Goal: Task Accomplishment & Management: Manage account settings

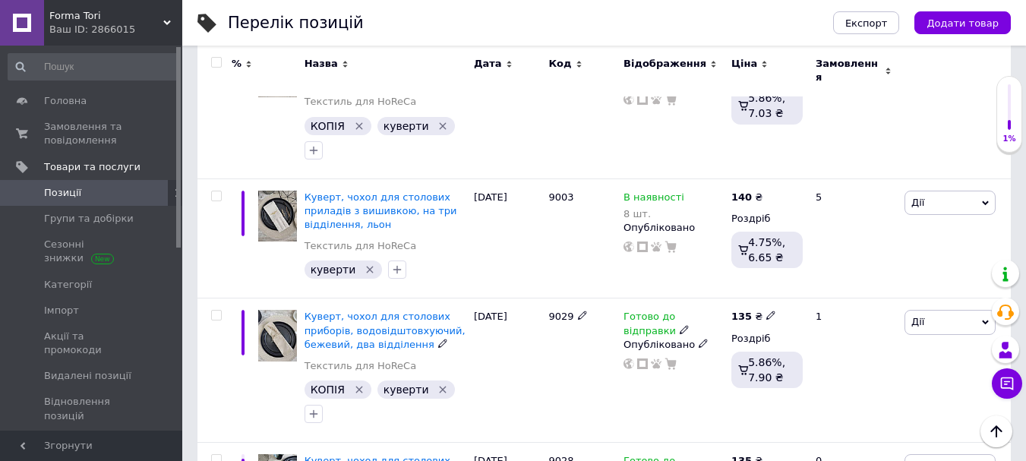
scroll to position [2688, 0]
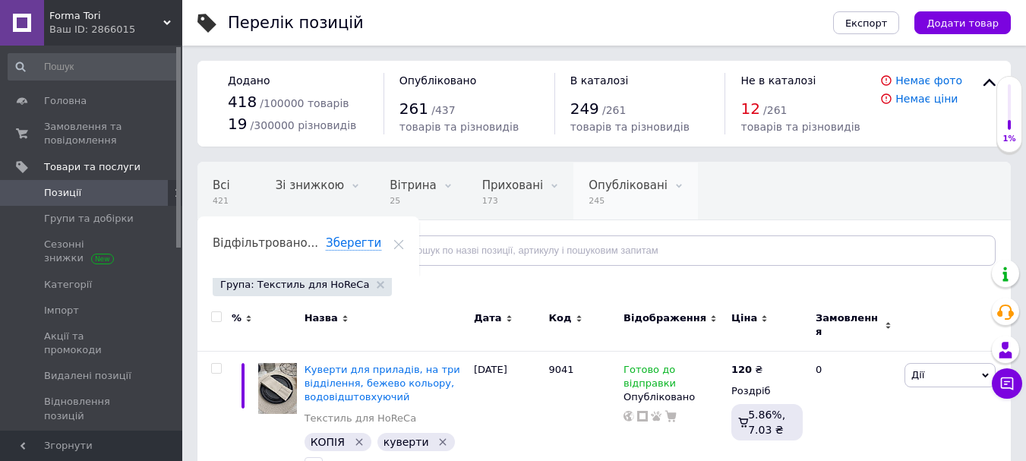
click at [602, 202] on span "245" at bounding box center [628, 200] width 79 height 11
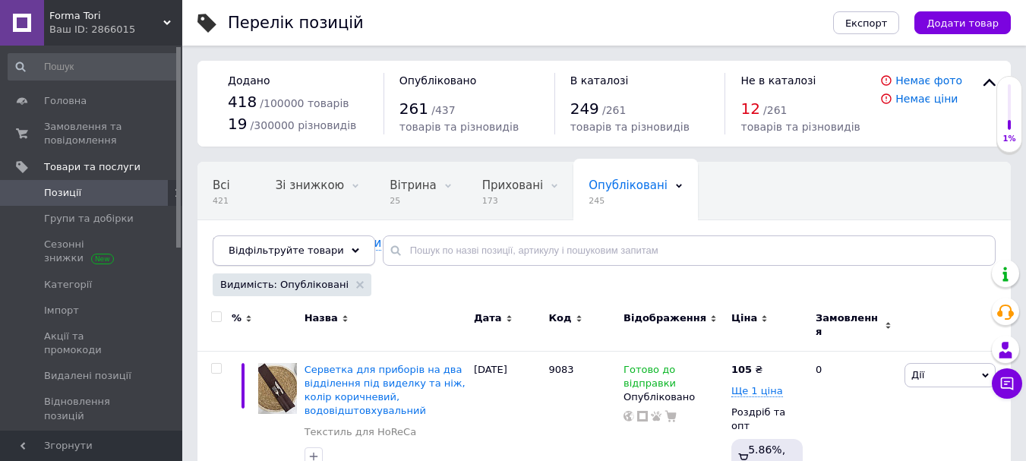
click at [334, 254] on div "Відфільтруйте товари" at bounding box center [294, 250] width 163 height 30
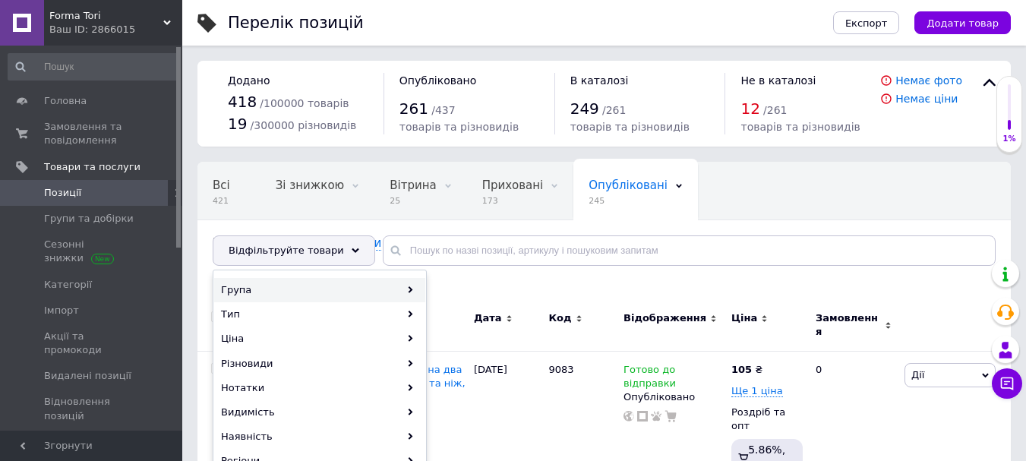
click at [411, 295] on div "Група" at bounding box center [319, 290] width 211 height 24
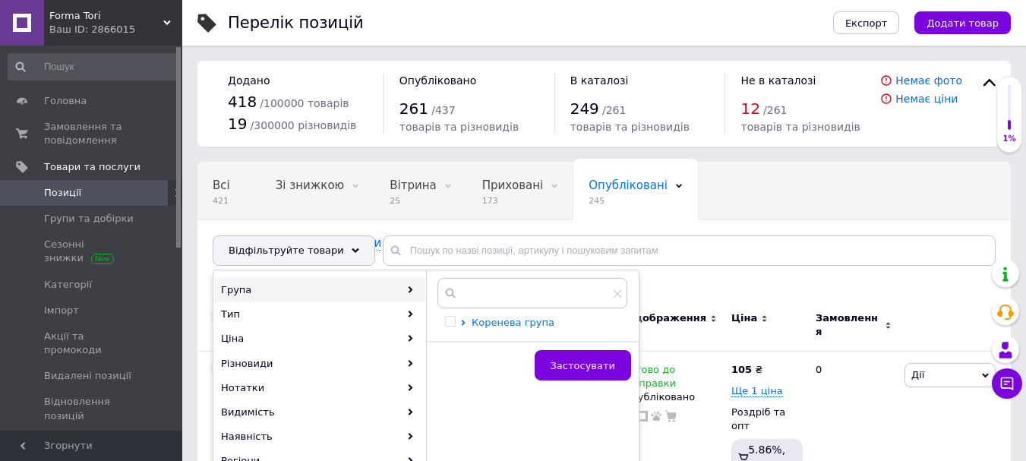
click at [487, 319] on span "Коренева група" at bounding box center [513, 322] width 83 height 11
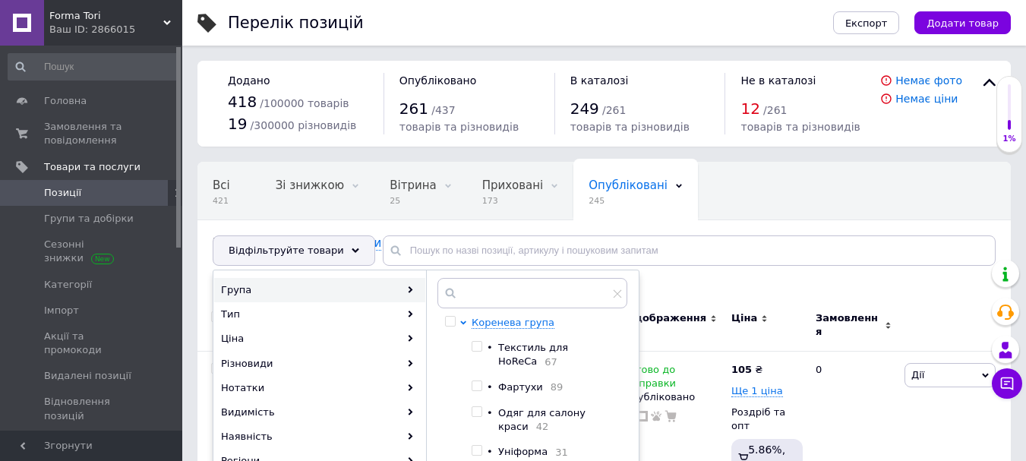
click at [486, 349] on div at bounding box center [479, 355] width 15 height 28
click at [479, 349] on input "checkbox" at bounding box center [477, 347] width 10 height 10
checkbox input "true"
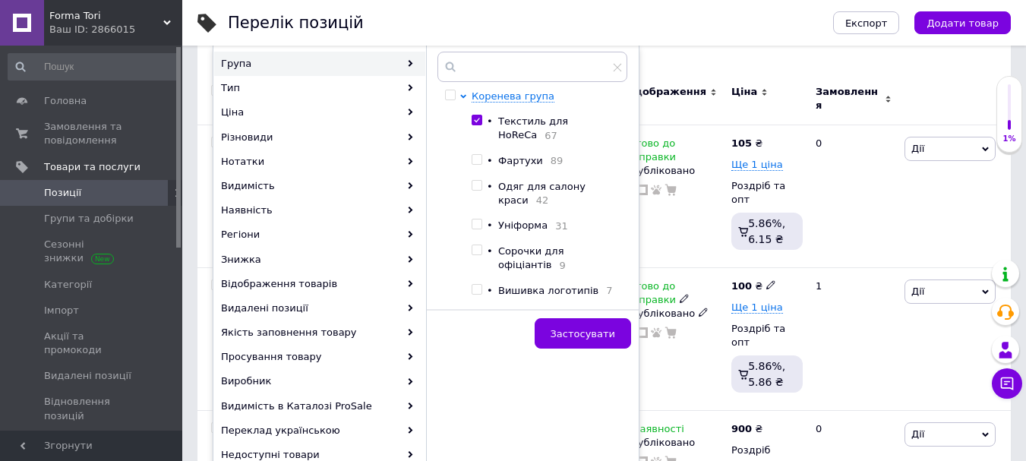
scroll to position [228, 0]
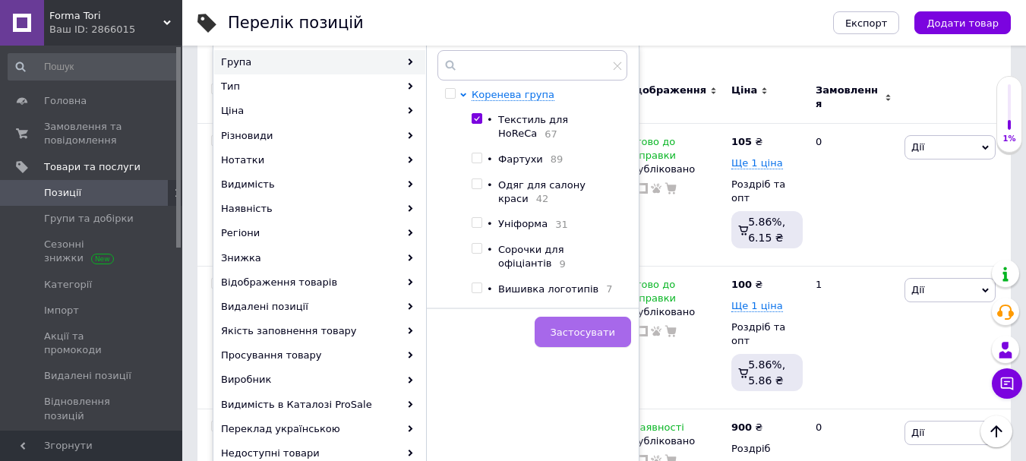
click at [581, 327] on span "Застосувати" at bounding box center [583, 332] width 65 height 11
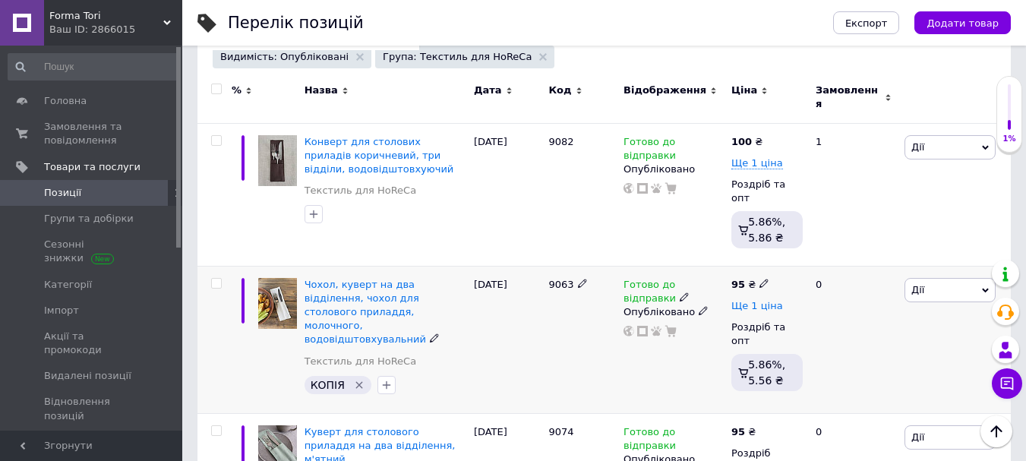
click at [766, 300] on span "Ще 1 ціна" at bounding box center [757, 306] width 52 height 12
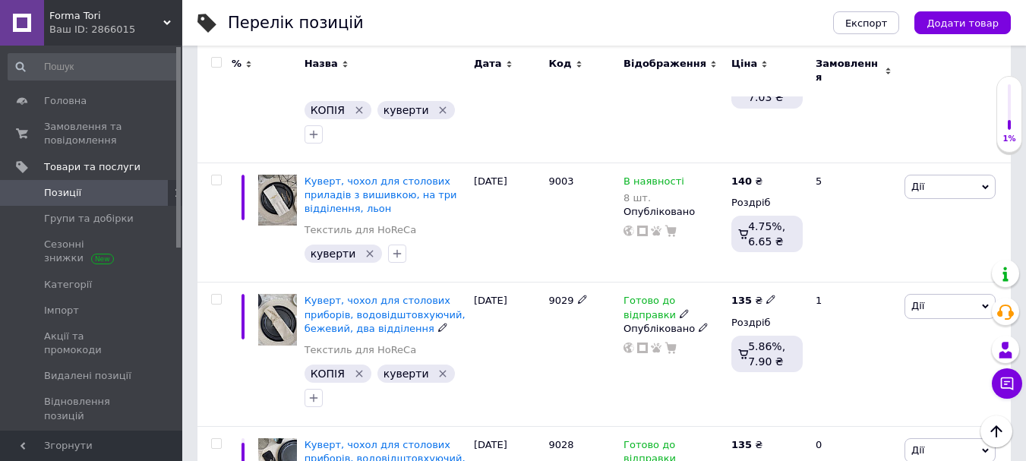
scroll to position [2688, 0]
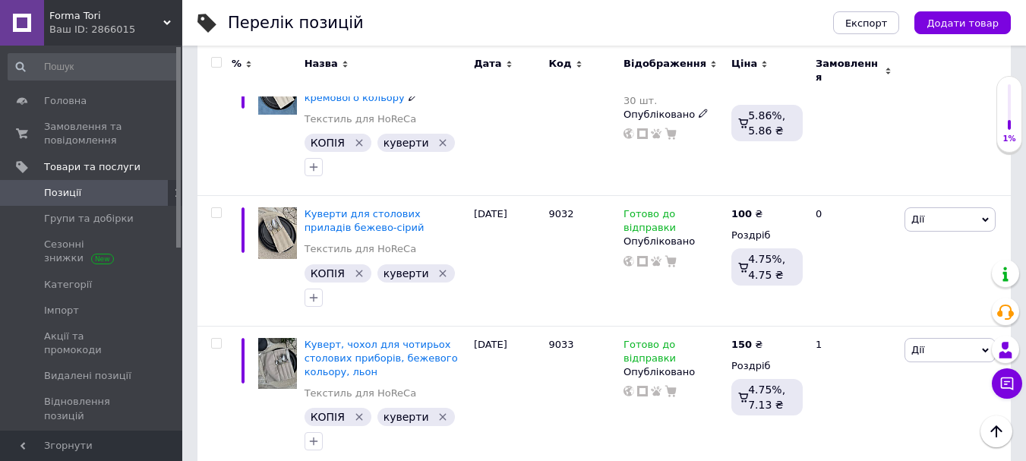
scroll to position [2080, 0]
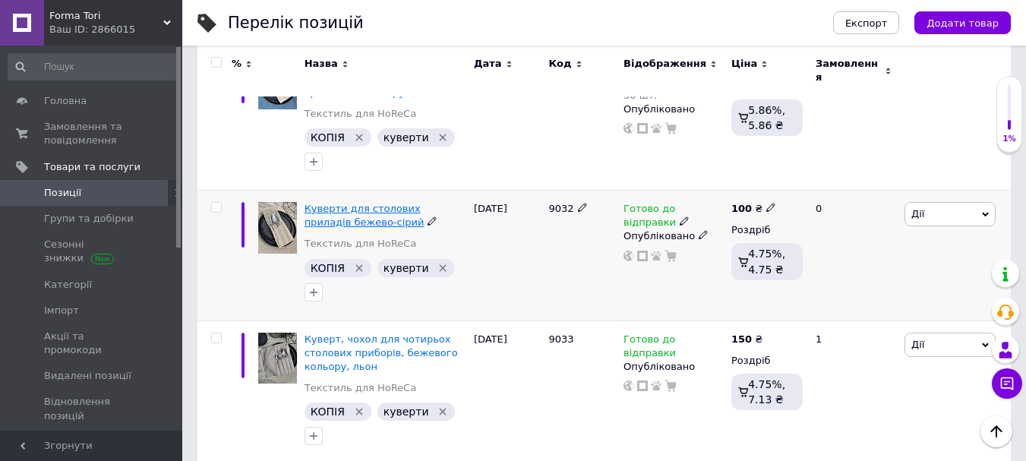
click at [345, 203] on span "Куверти для столових приладів бежево-сірий" at bounding box center [365, 215] width 120 height 25
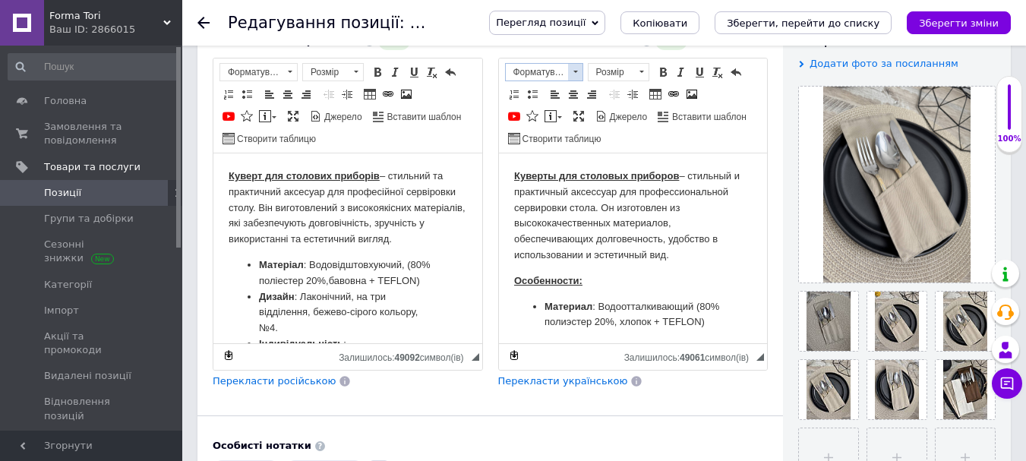
scroll to position [304, 0]
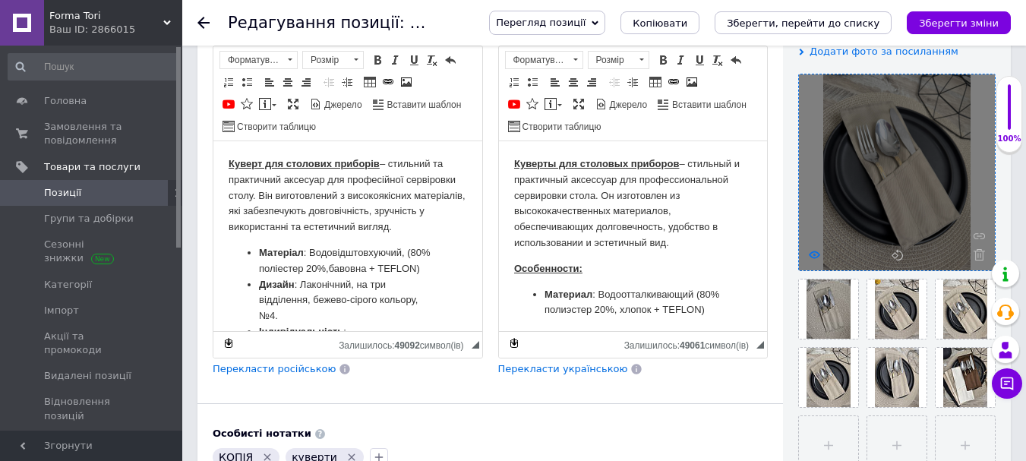
click at [816, 254] on icon at bounding box center [814, 254] width 11 height 11
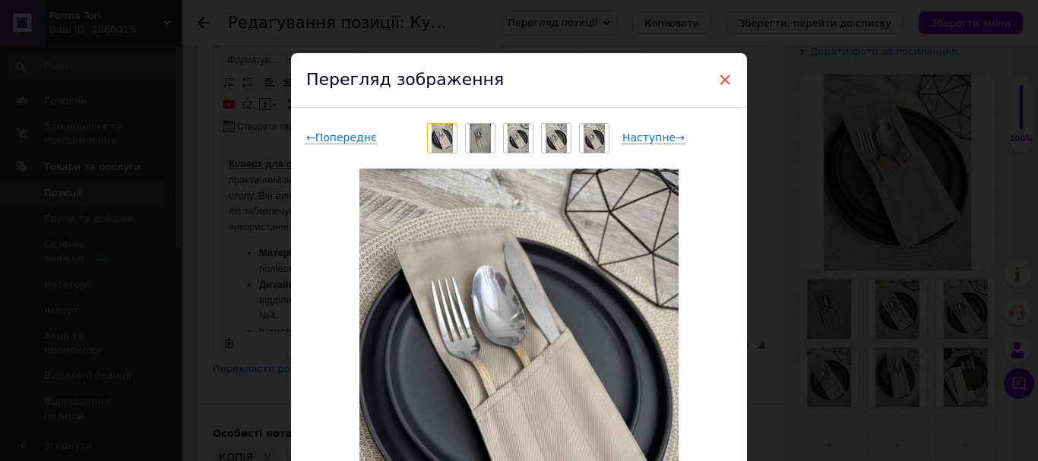
click at [718, 74] on span "×" at bounding box center [725, 80] width 14 height 26
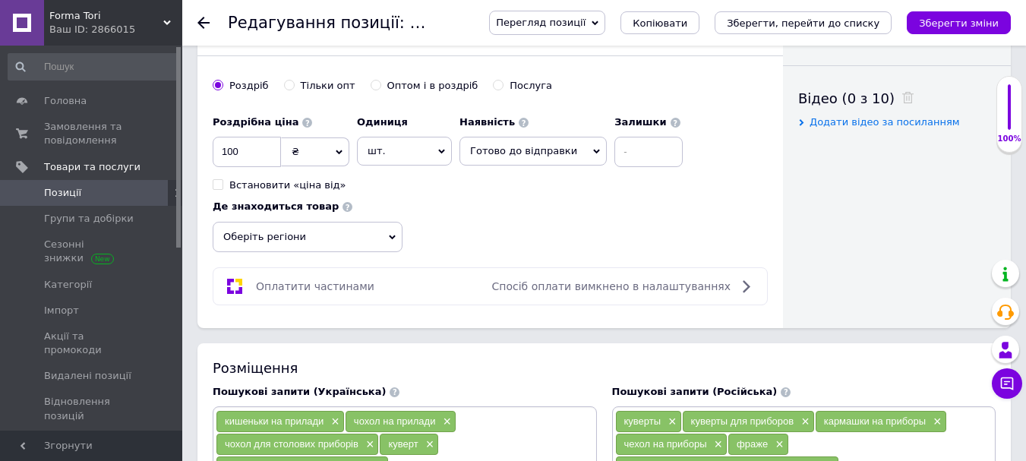
scroll to position [760, 0]
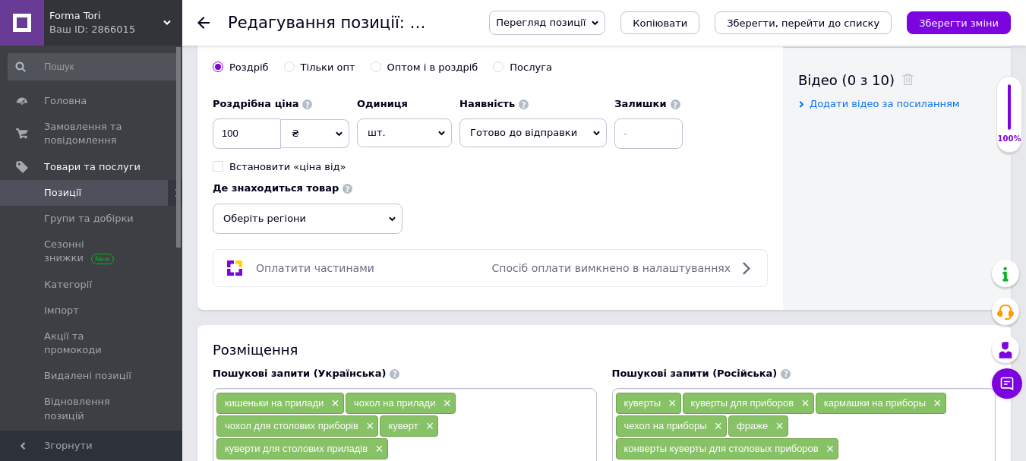
click at [573, 135] on span "Готово до відправки" at bounding box center [533, 132] width 147 height 29
click at [535, 187] on li "Немає в наявності" at bounding box center [533, 185] width 146 height 21
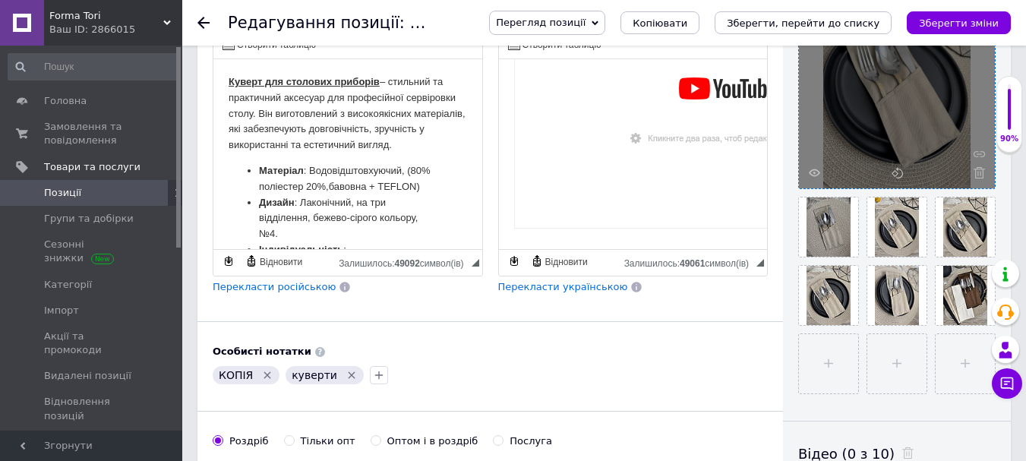
scroll to position [380, 0]
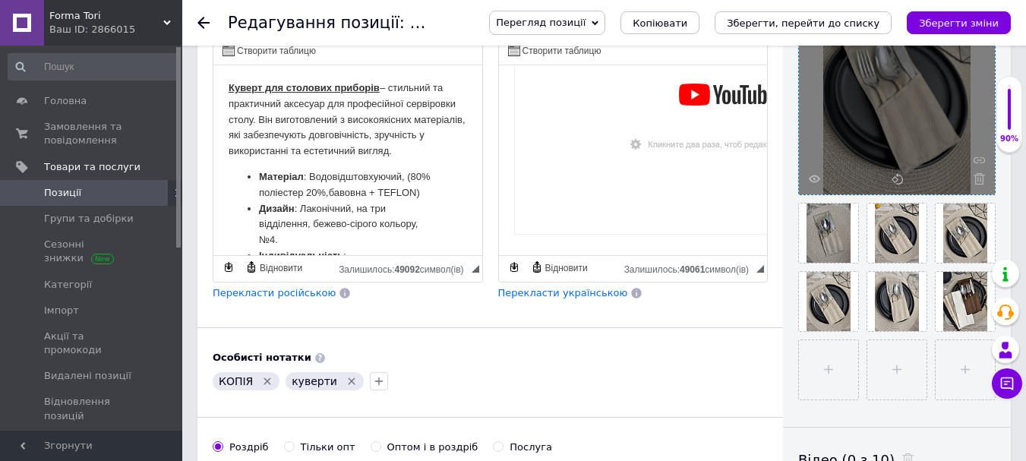
drag, startPoint x: 973, startPoint y: 26, endPoint x: 959, endPoint y: 52, distance: 29.6
click at [973, 27] on icon "Зберегти зміни" at bounding box center [959, 22] width 80 height 11
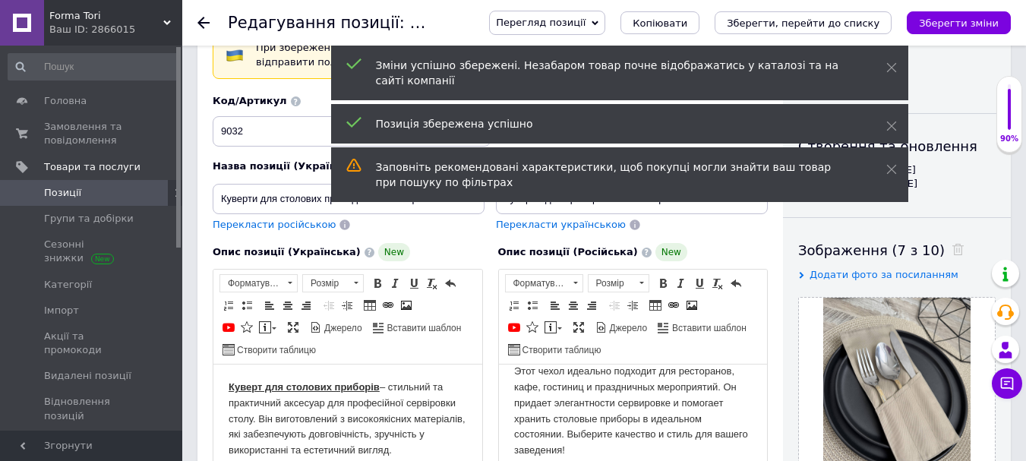
scroll to position [0, 0]
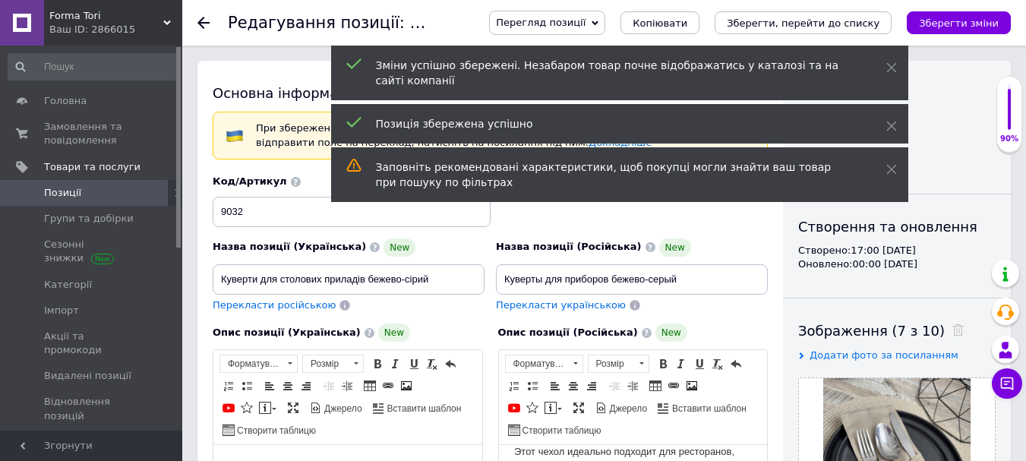
click at [948, 113] on div "опубліковано" at bounding box center [896, 117] width 197 height 14
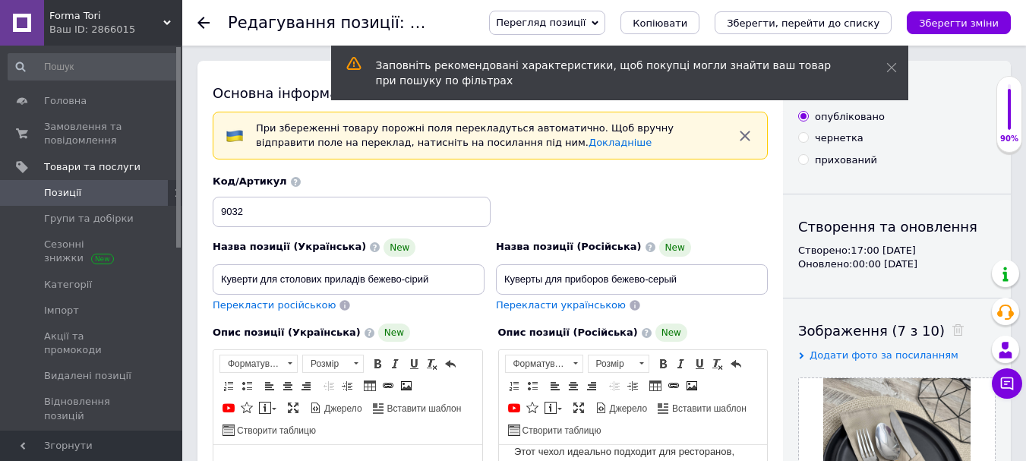
click at [803, 139] on input "чернетка" at bounding box center [803, 137] width 10 height 10
radio input "true"
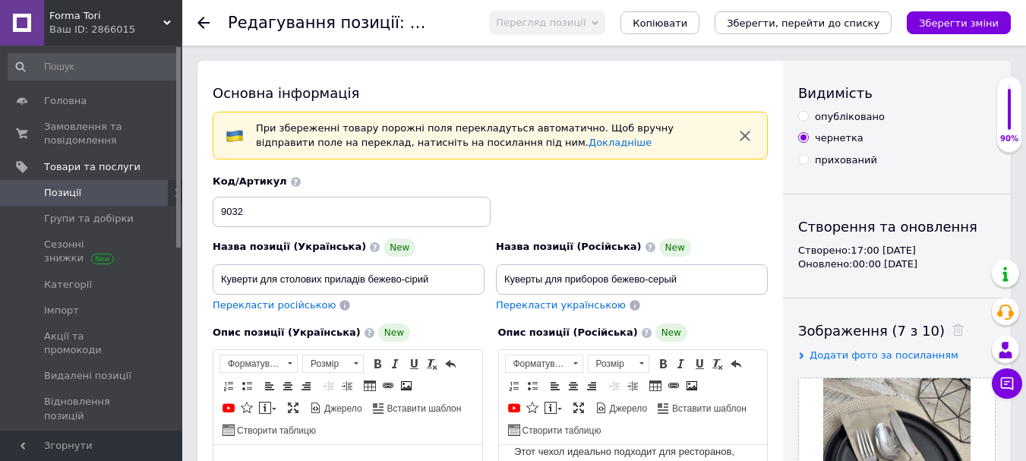
click at [804, 159] on input "прихований" at bounding box center [803, 159] width 10 height 10
radio input "true"
click at [961, 19] on icon "Зберегти зміни" at bounding box center [959, 22] width 80 height 11
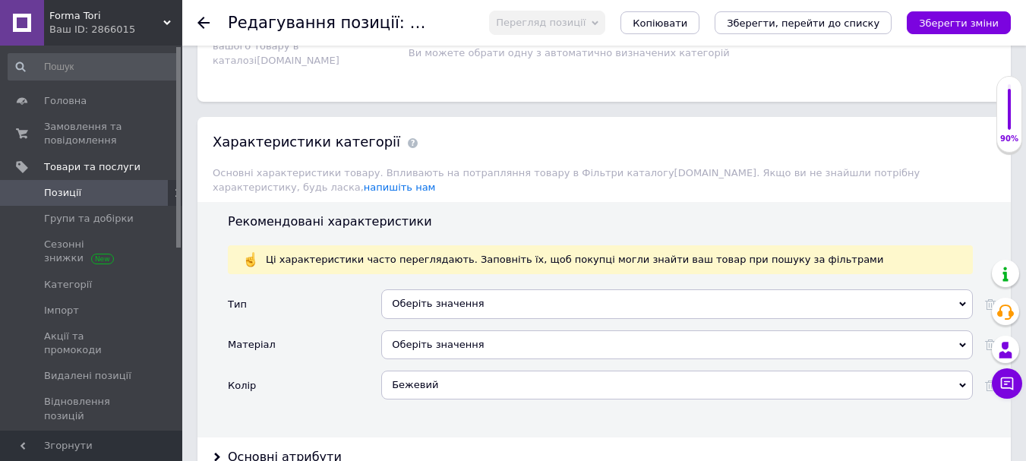
scroll to position [1367, 0]
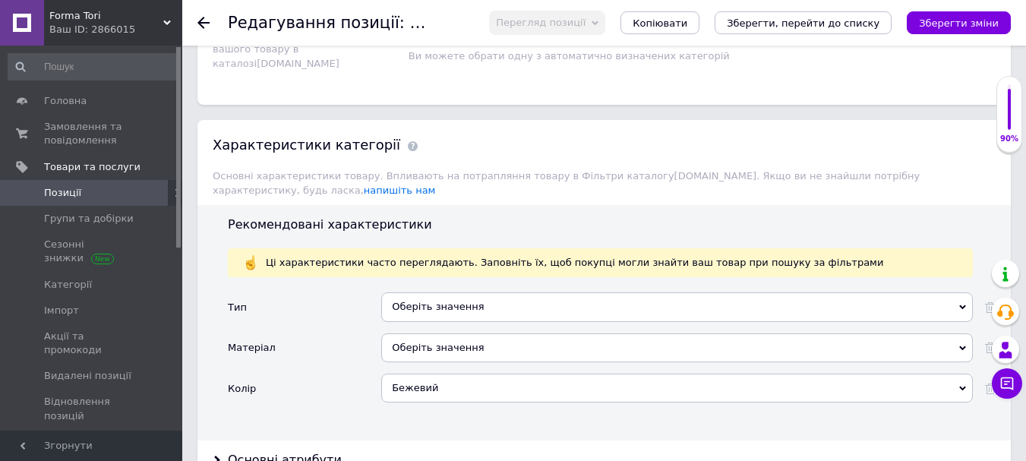
click at [504, 297] on div "Оберіть значення" at bounding box center [677, 306] width 592 height 29
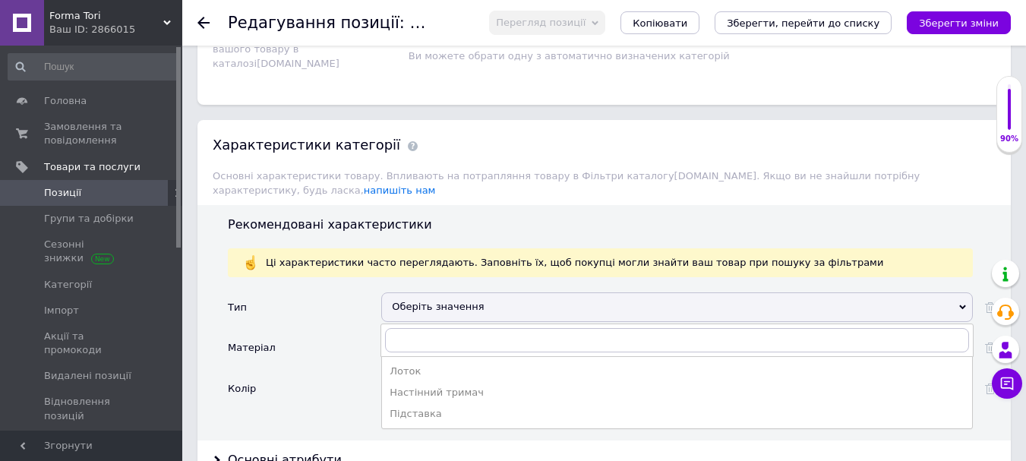
click at [336, 317] on div "Тип" at bounding box center [304, 312] width 153 height 40
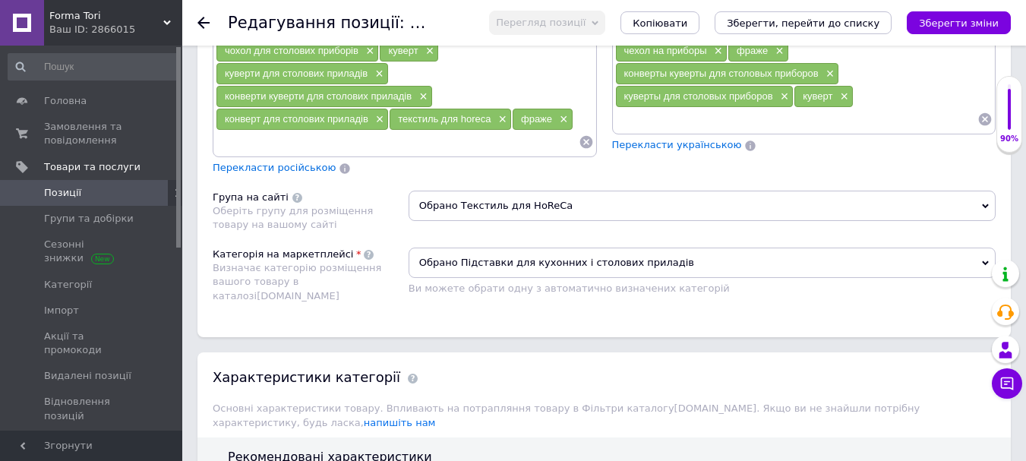
scroll to position [1139, 0]
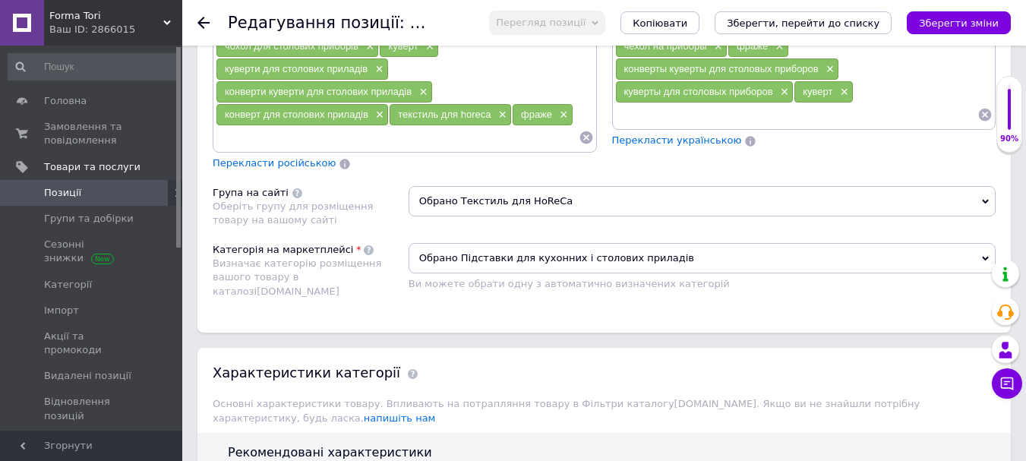
click at [937, 253] on span "Обрано Підставки для кухонних і столових приладів" at bounding box center [702, 258] width 587 height 30
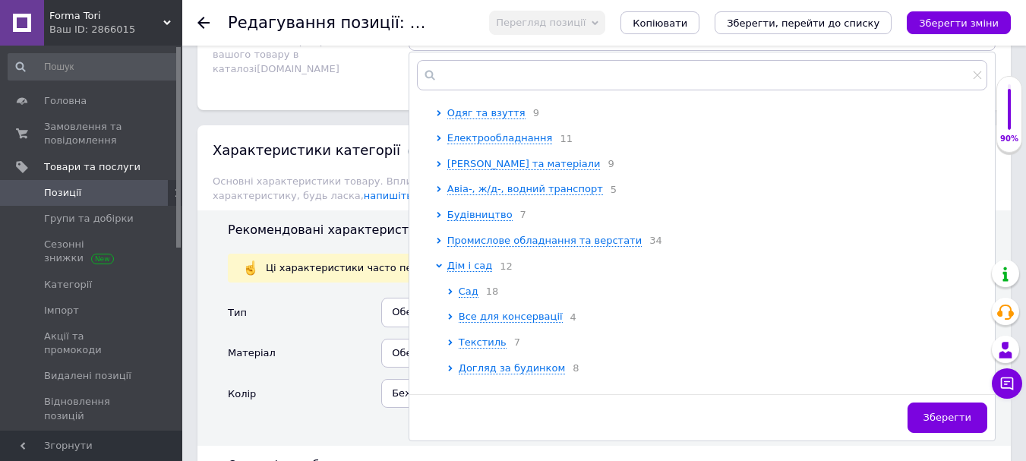
scroll to position [1443, 0]
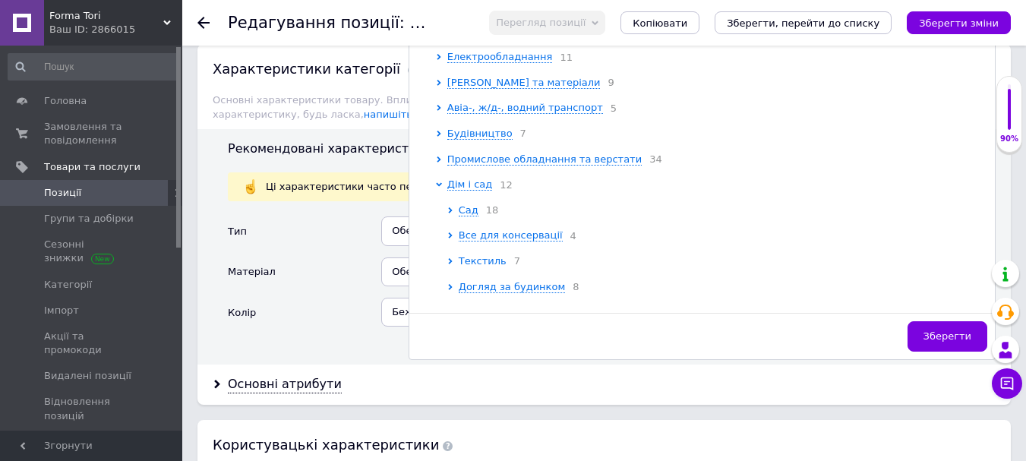
click at [490, 267] on span "Текстиль" at bounding box center [483, 260] width 48 height 11
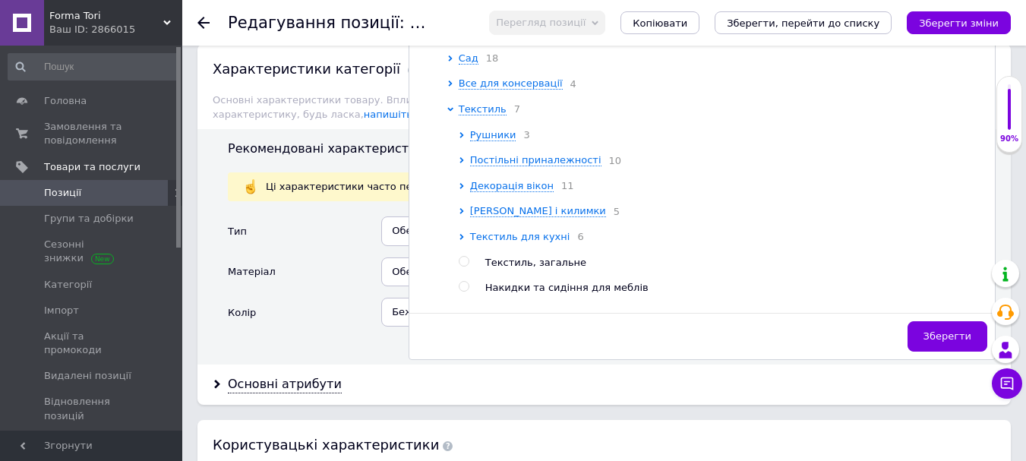
scroll to position [304, 0]
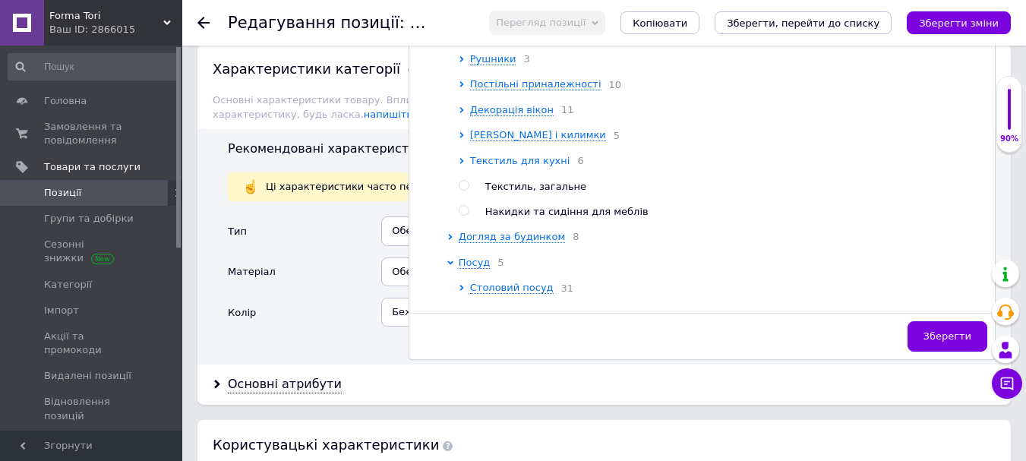
click at [499, 166] on span "Текстиль для кухні" at bounding box center [520, 160] width 100 height 11
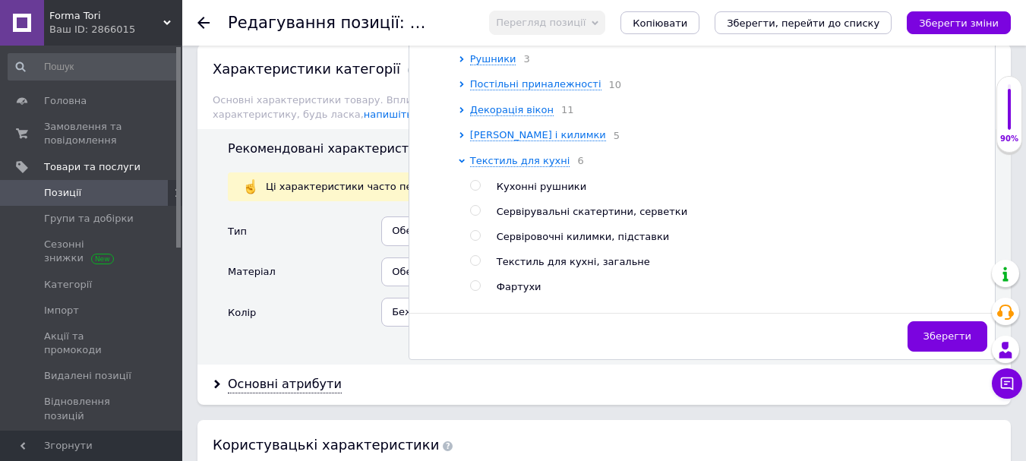
click at [474, 216] on input "radio" at bounding box center [475, 211] width 10 height 10
radio input "true"
radio input "false"
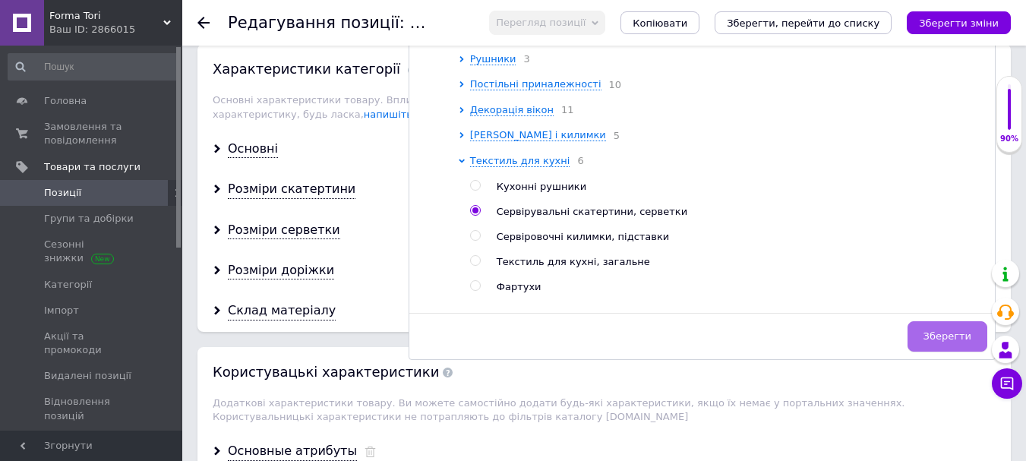
click at [952, 335] on span "Зберегти" at bounding box center [948, 335] width 48 height 11
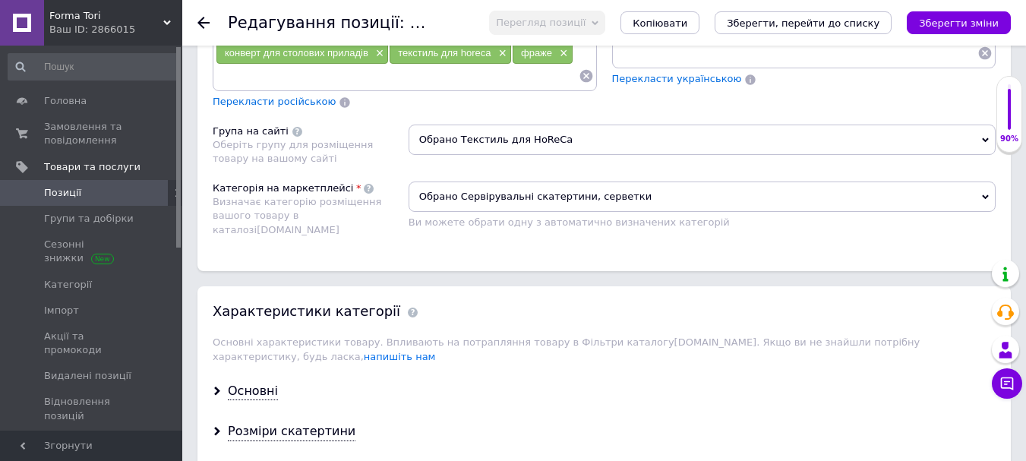
scroll to position [1139, 0]
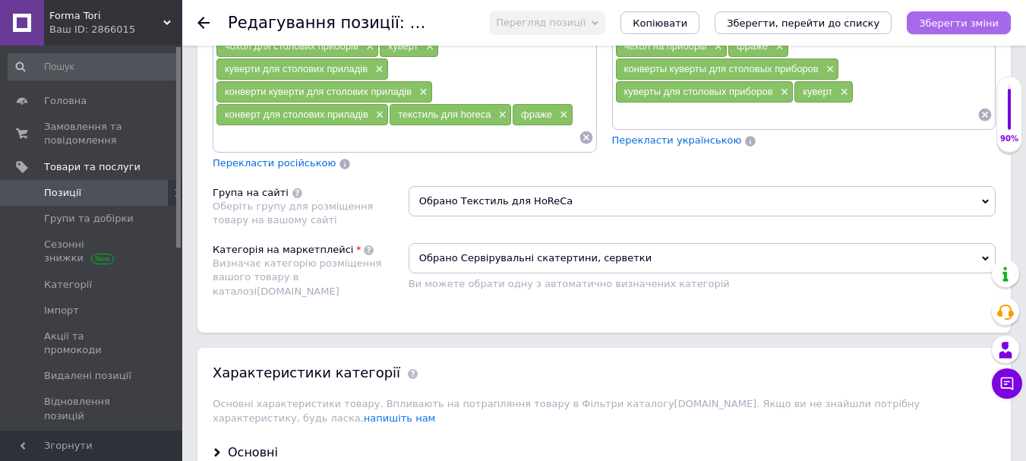
click at [943, 27] on icon "Зберегти зміни" at bounding box center [959, 22] width 80 height 11
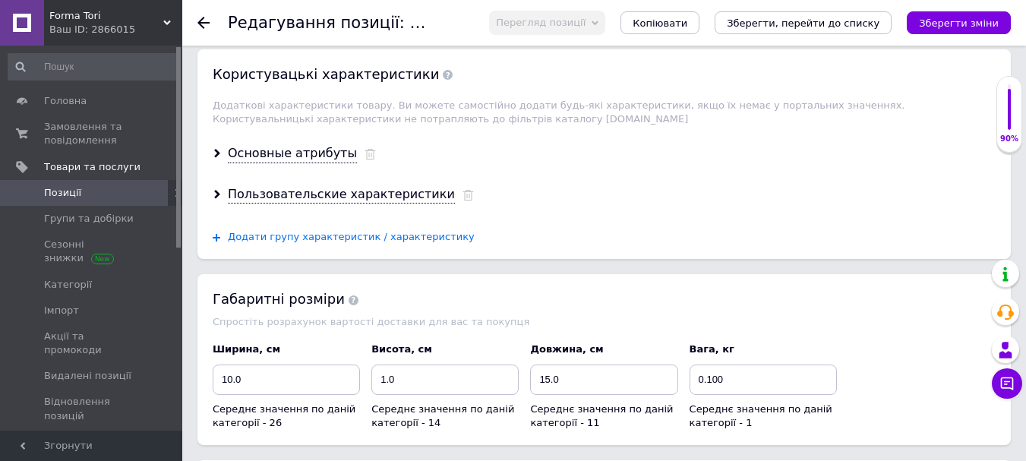
scroll to position [1747, 0]
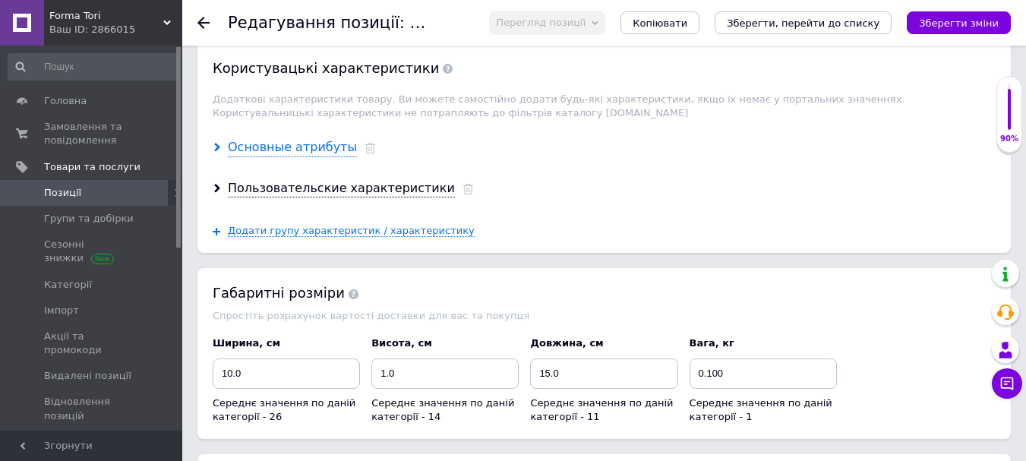
click at [281, 139] on div "Основные атрибуты" at bounding box center [292, 147] width 129 height 17
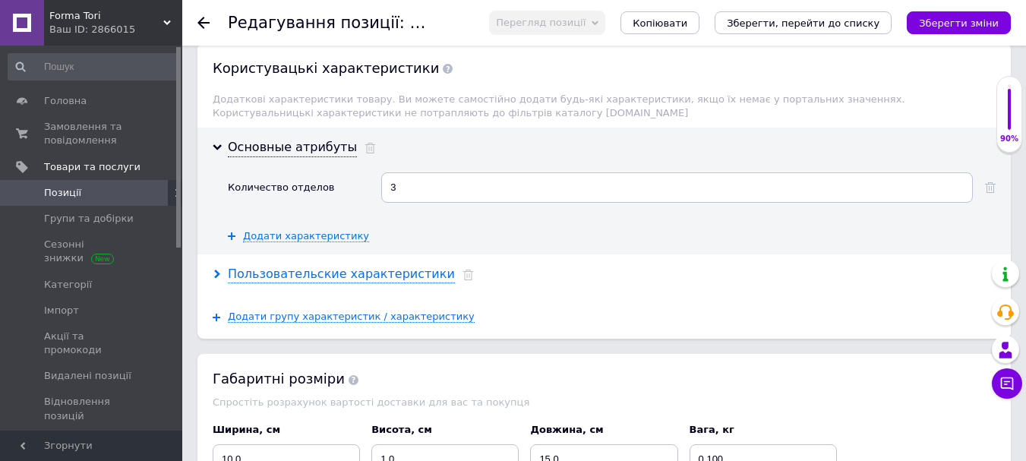
click at [304, 266] on div "Пользовательские характеристики" at bounding box center [341, 274] width 227 height 17
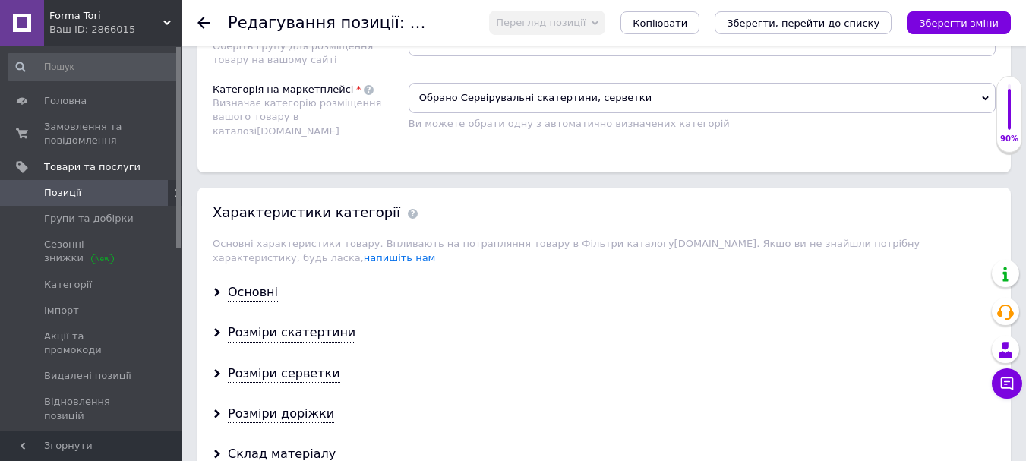
scroll to position [1291, 0]
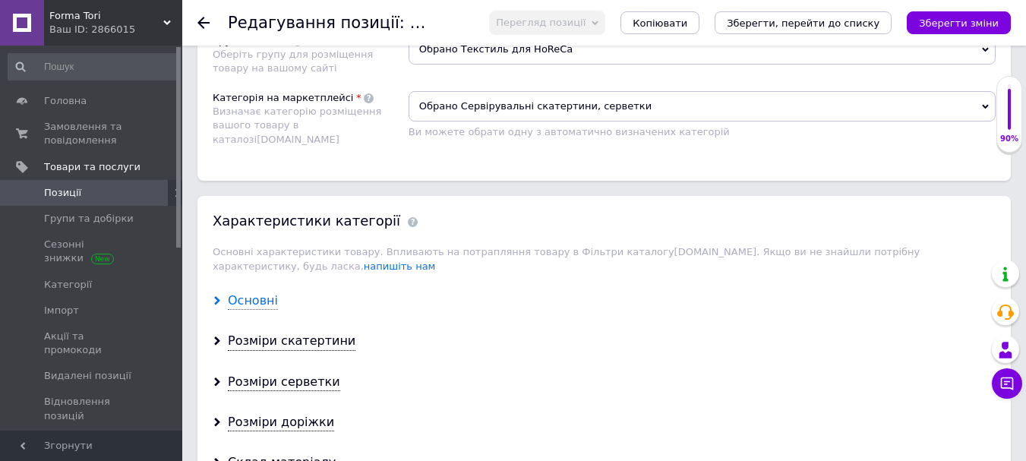
click at [236, 292] on div "Основні" at bounding box center [253, 300] width 50 height 17
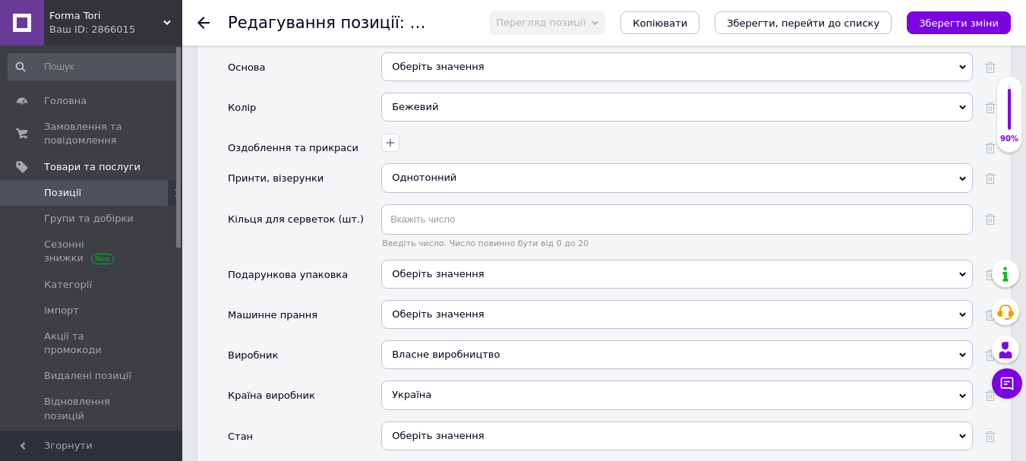
scroll to position [1823, 0]
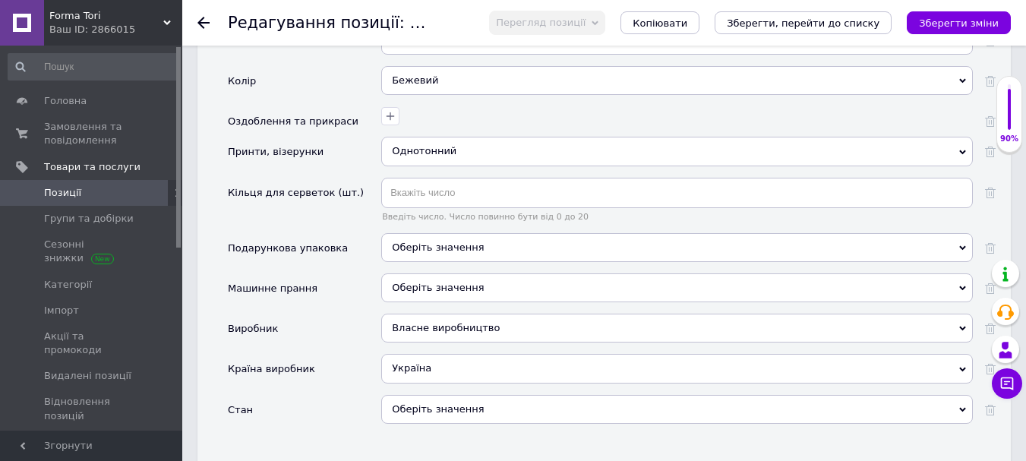
click at [474, 400] on div "Оберіть значення" at bounding box center [677, 409] width 592 height 29
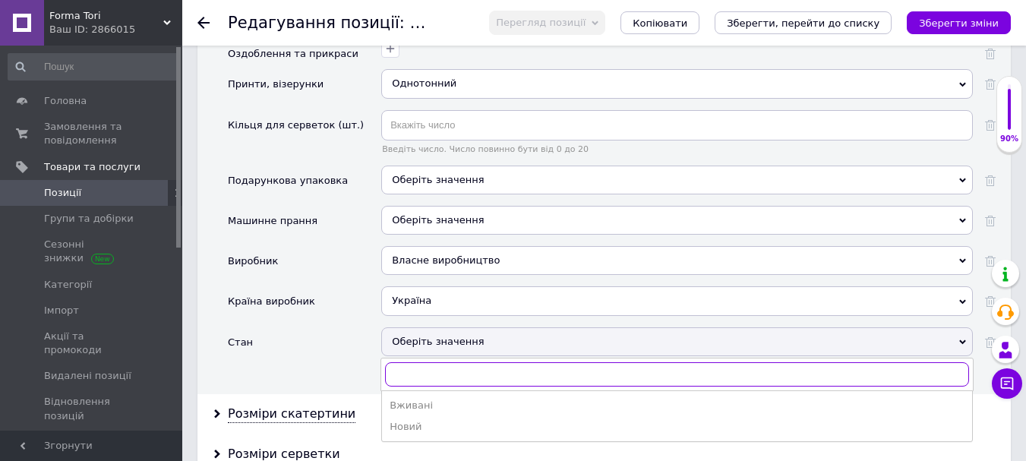
scroll to position [1975, 0]
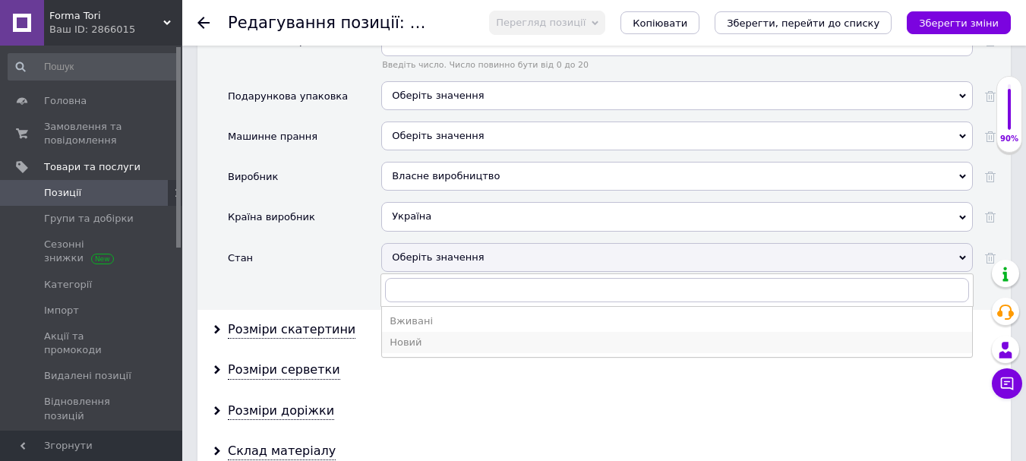
click at [423, 336] on div "Новий" at bounding box center [677, 343] width 575 height 14
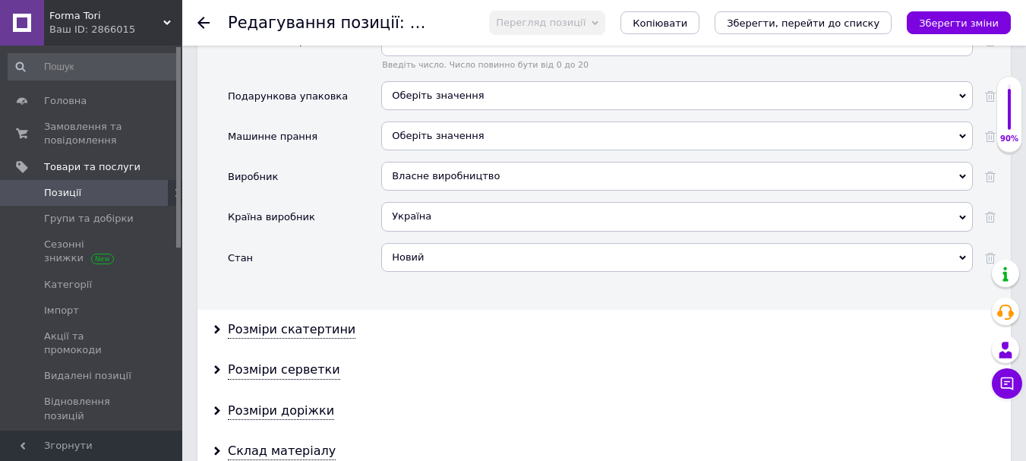
click at [308, 260] on div "Стан" at bounding box center [304, 263] width 153 height 40
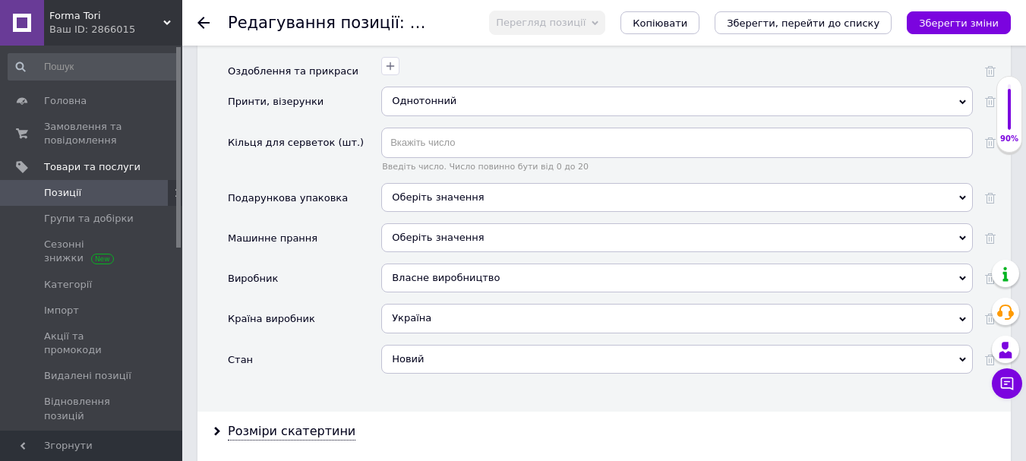
scroll to position [1899, 0]
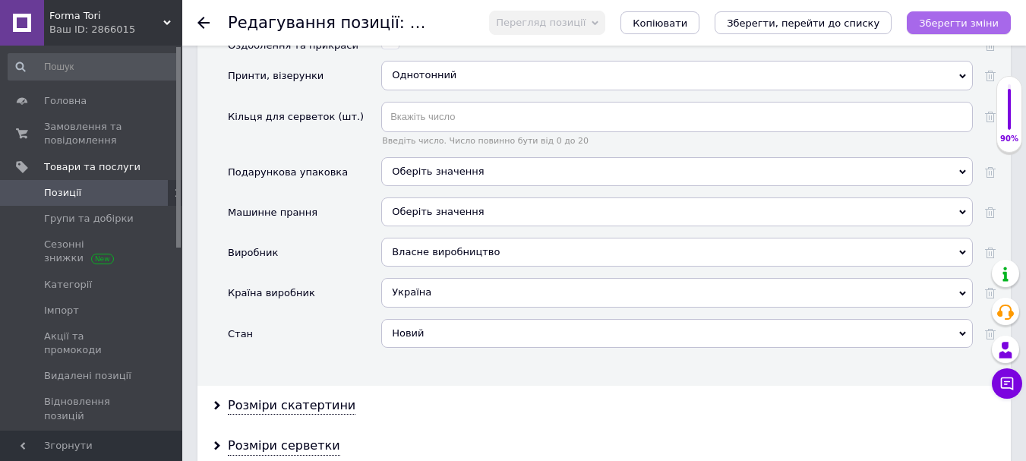
click at [944, 27] on icon "Зберегти зміни" at bounding box center [959, 22] width 80 height 11
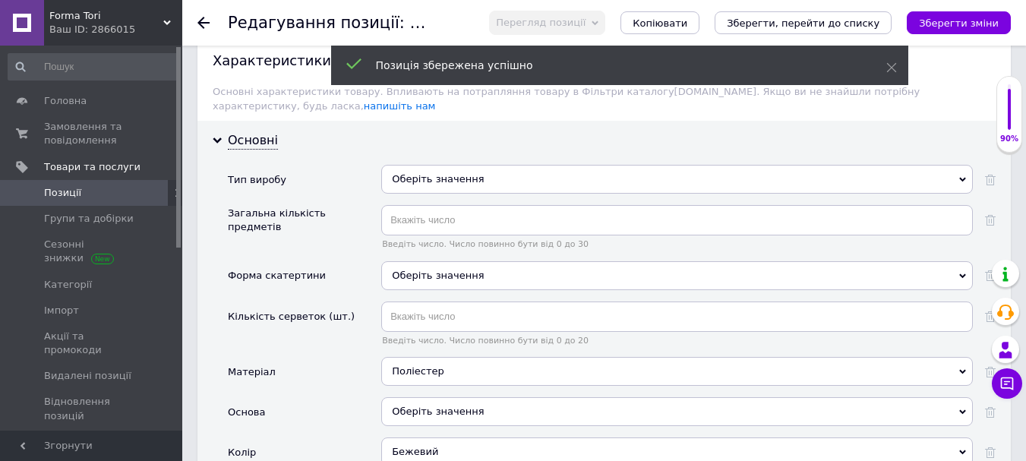
scroll to position [1443, 0]
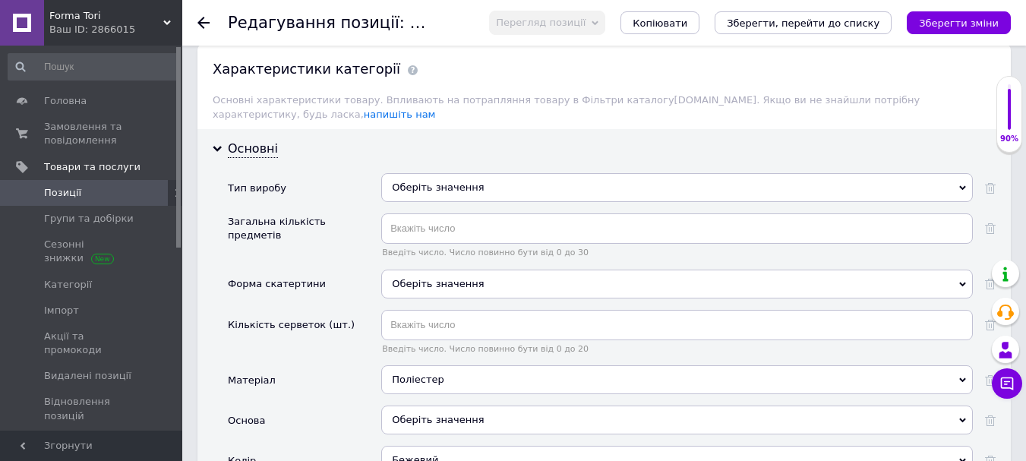
click at [403, 173] on div "Оберіть значення" at bounding box center [677, 187] width 592 height 29
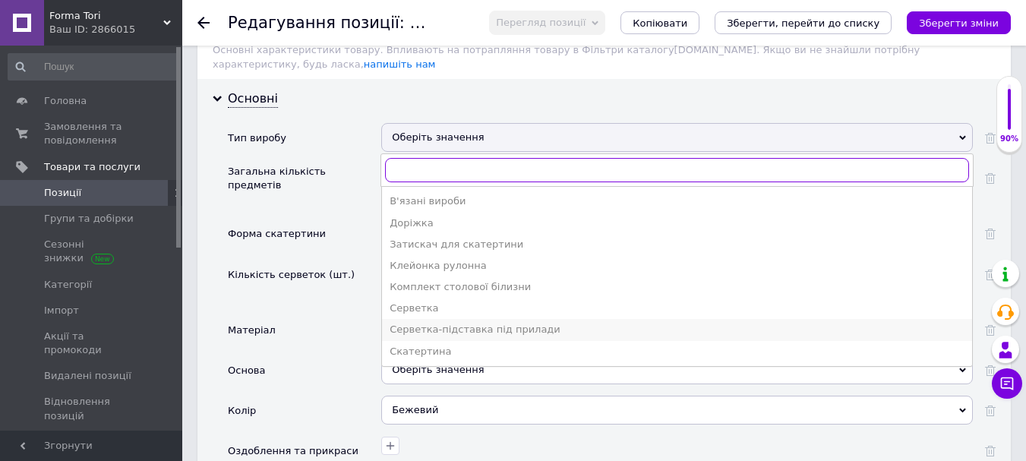
scroll to position [1519, 0]
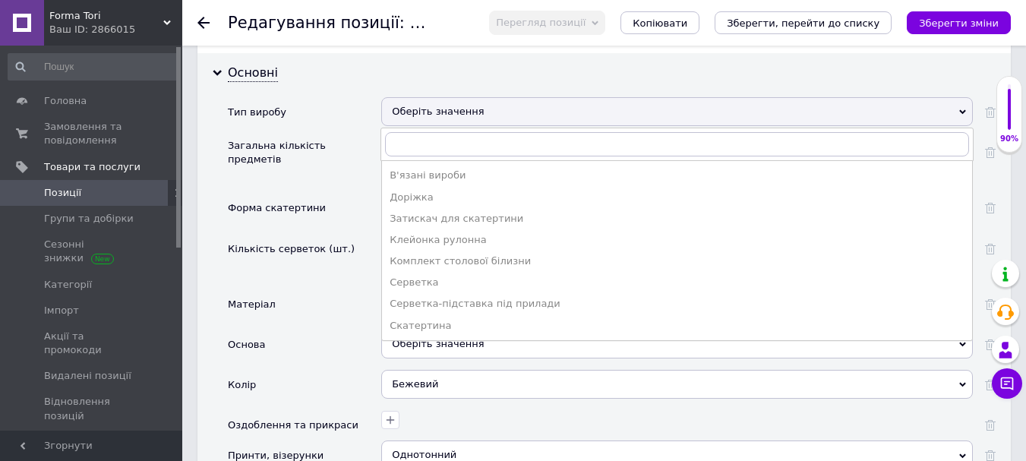
click at [209, 21] on icon at bounding box center [203, 23] width 12 height 12
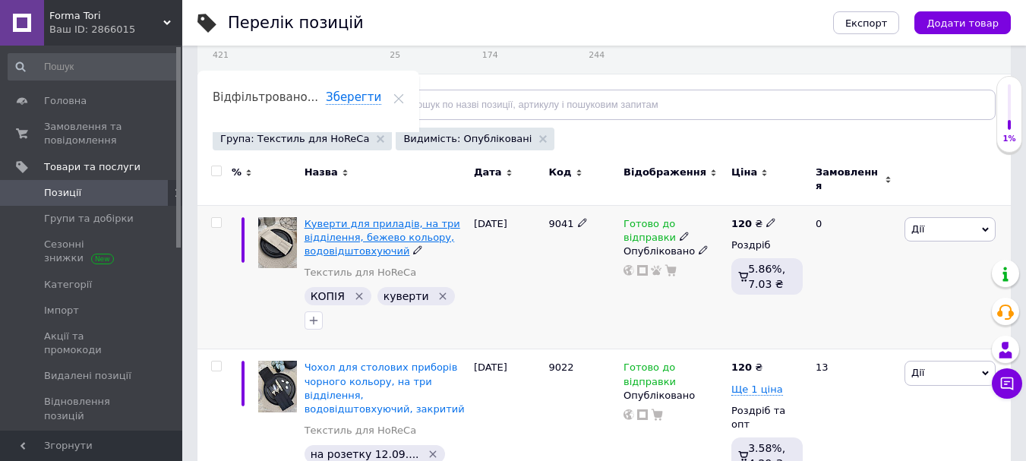
scroll to position [152, 0]
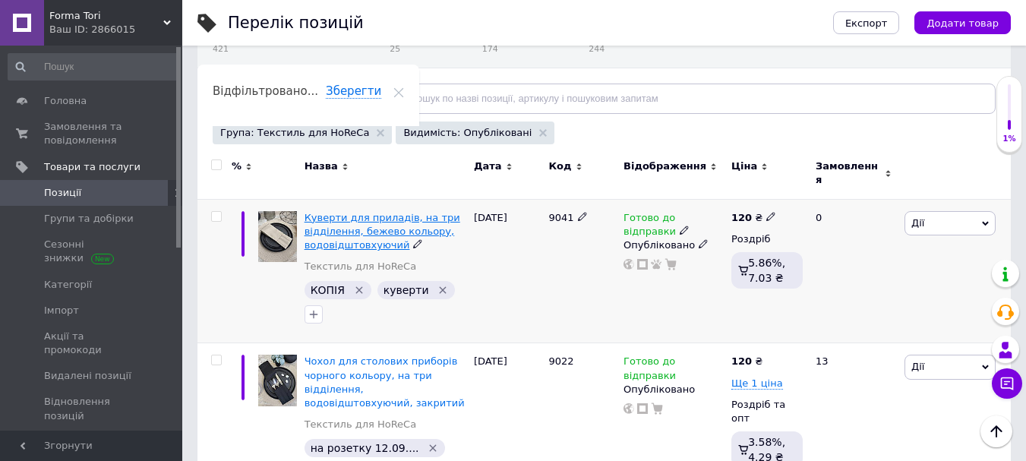
click at [350, 224] on span "Куверти для приладів, на три відділення, бежево кольору, водовідштовхуючий" at bounding box center [383, 231] width 156 height 39
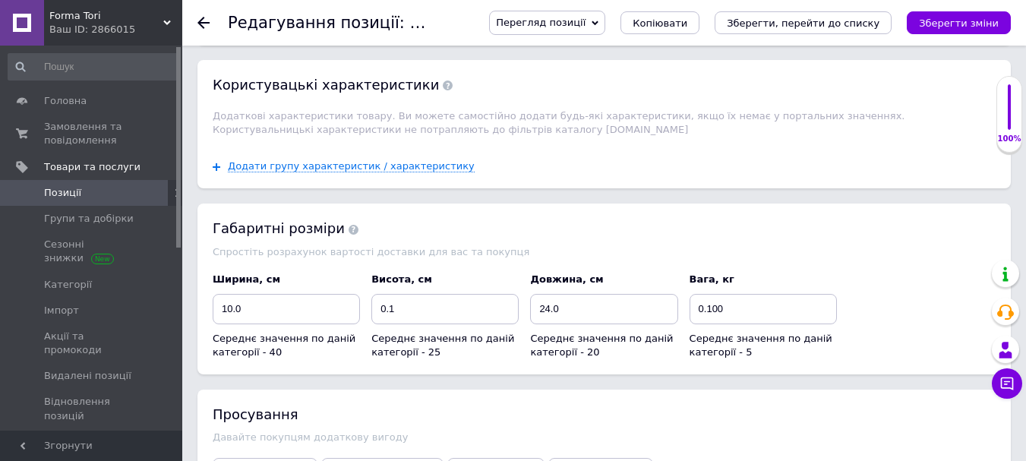
scroll to position [1747, 0]
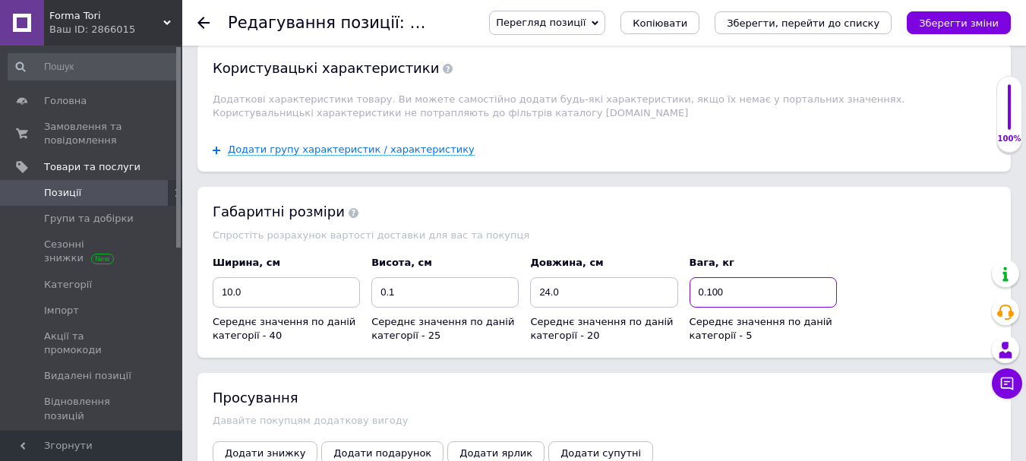
click at [718, 277] on input "0.100" at bounding box center [763, 292] width 147 height 30
type input "0.010"
click at [969, 14] on button "Зберегти зміни" at bounding box center [959, 22] width 104 height 23
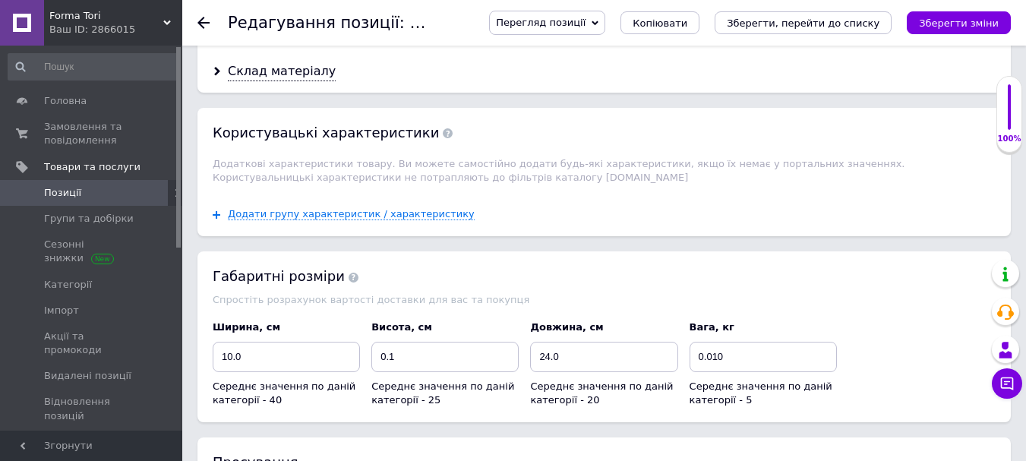
scroll to position [1519, 0]
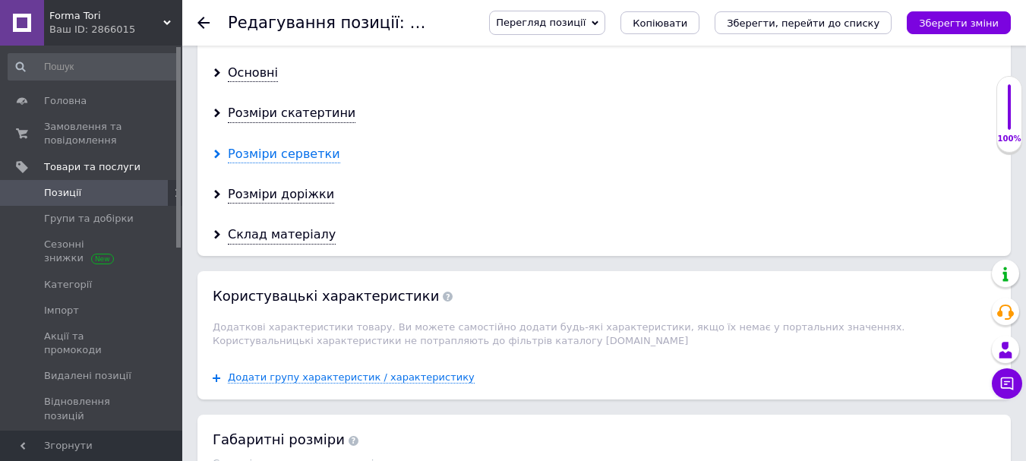
click at [281, 146] on div "Розміри серветки" at bounding box center [284, 154] width 112 height 17
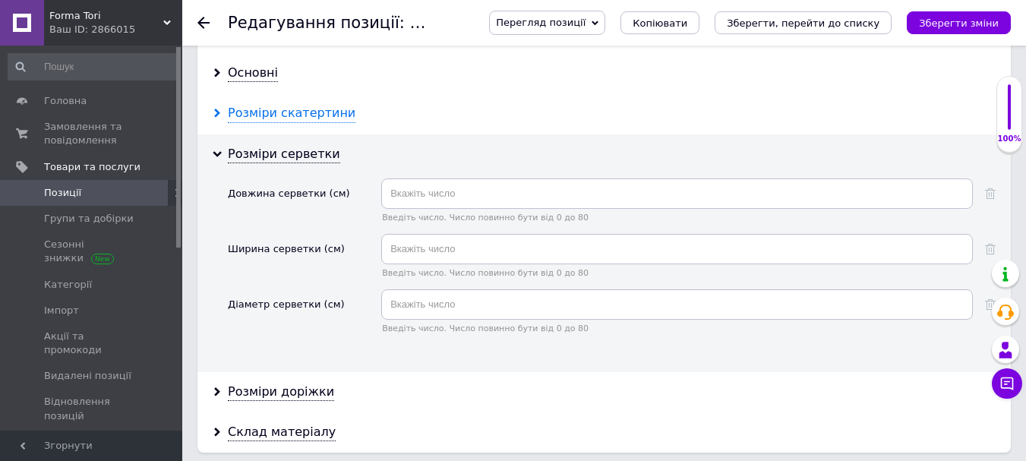
click at [292, 105] on div "Розміри скатертини" at bounding box center [292, 113] width 128 height 17
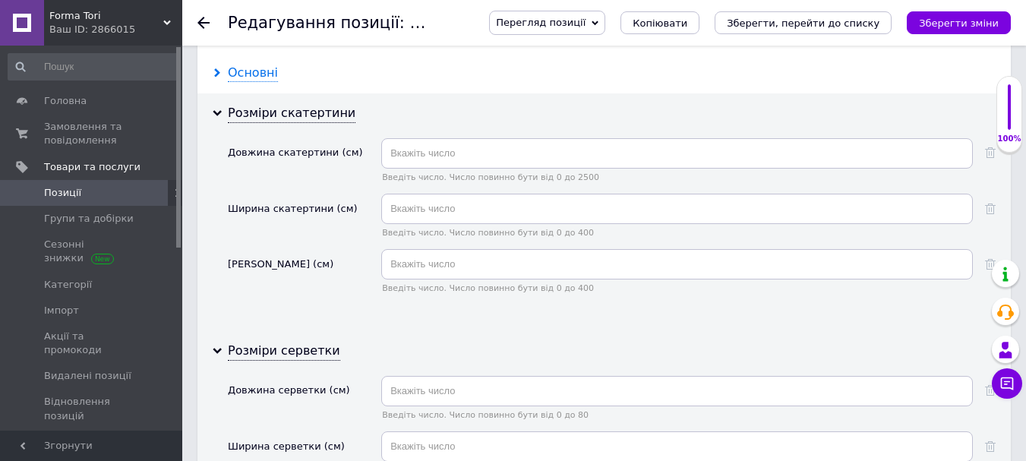
click at [267, 65] on div "Основні" at bounding box center [253, 73] width 50 height 17
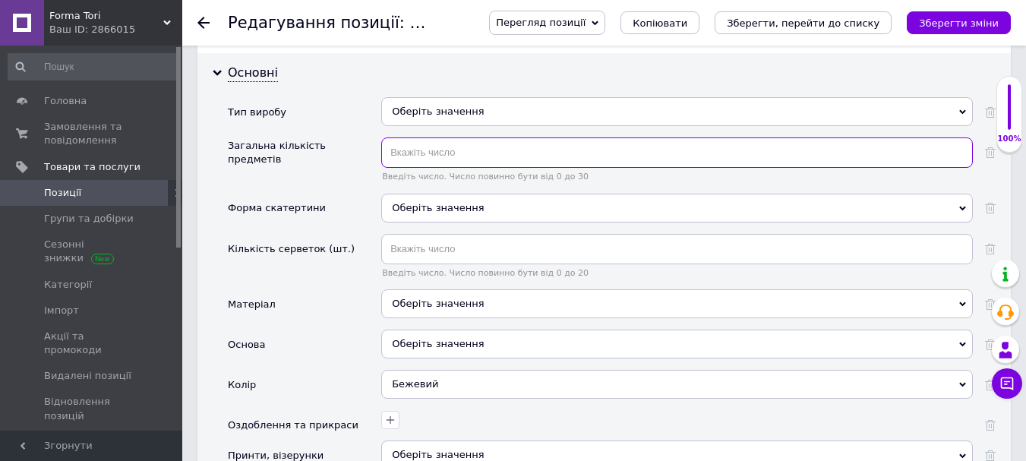
click at [409, 138] on input "text" at bounding box center [677, 152] width 592 height 30
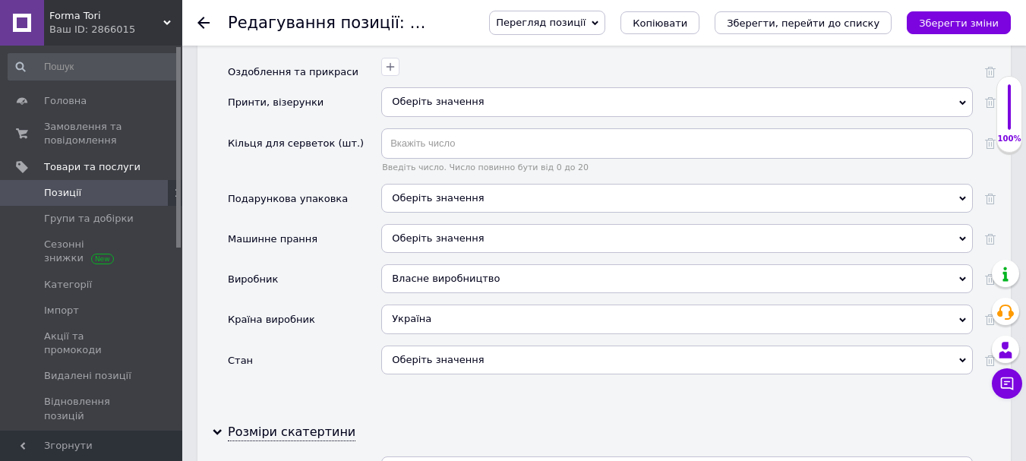
scroll to position [1899, 0]
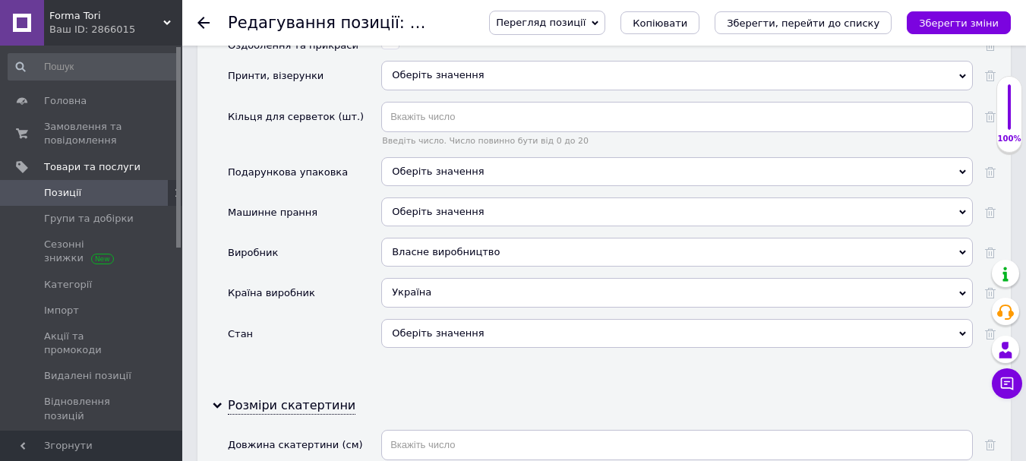
click at [458, 319] on div "Оберіть значення" at bounding box center [677, 333] width 592 height 29
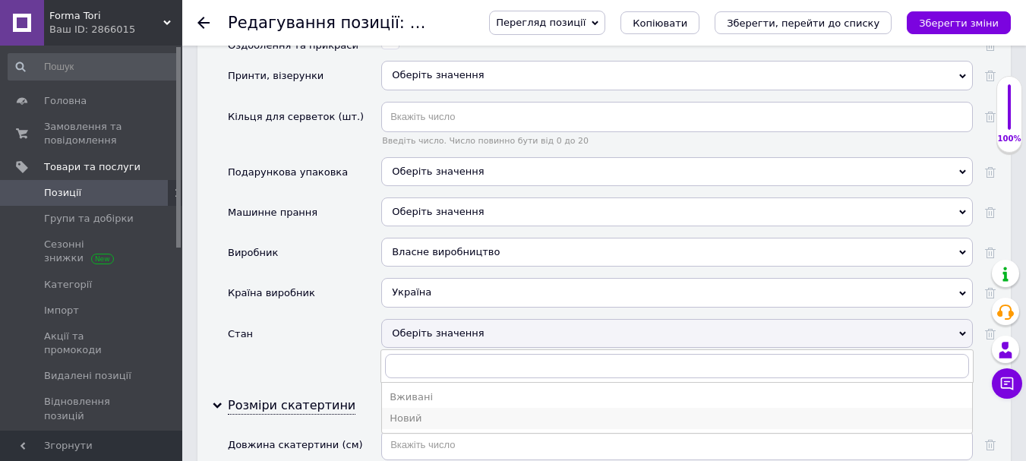
click at [426, 412] on div "Новий" at bounding box center [677, 419] width 575 height 14
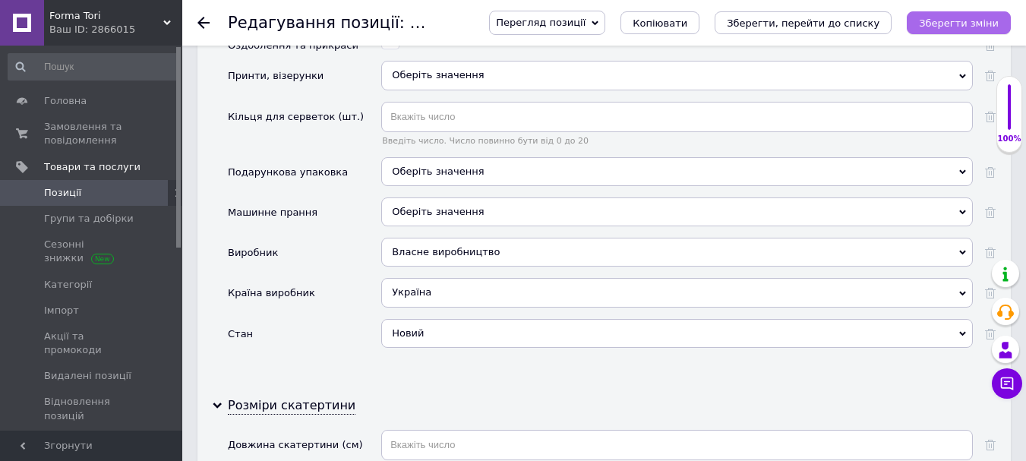
click at [958, 27] on icon "Зберегти зміни" at bounding box center [959, 22] width 80 height 11
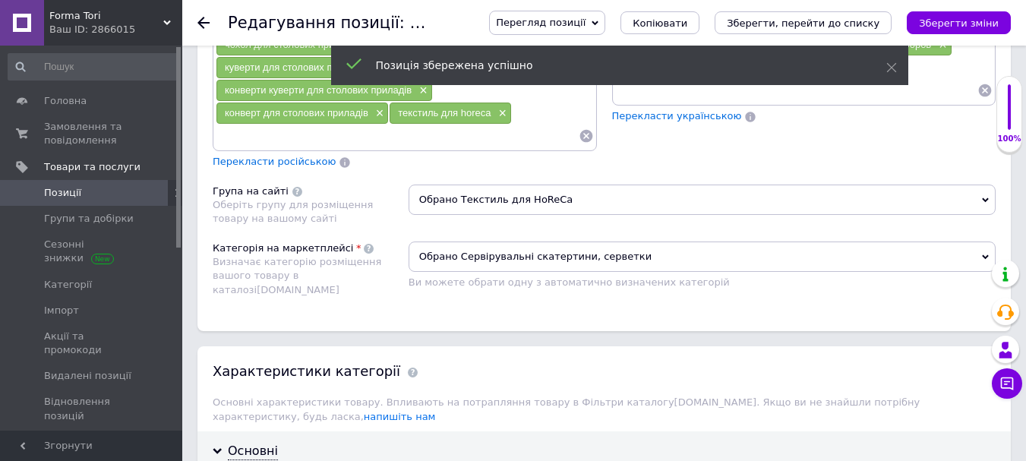
scroll to position [1139, 0]
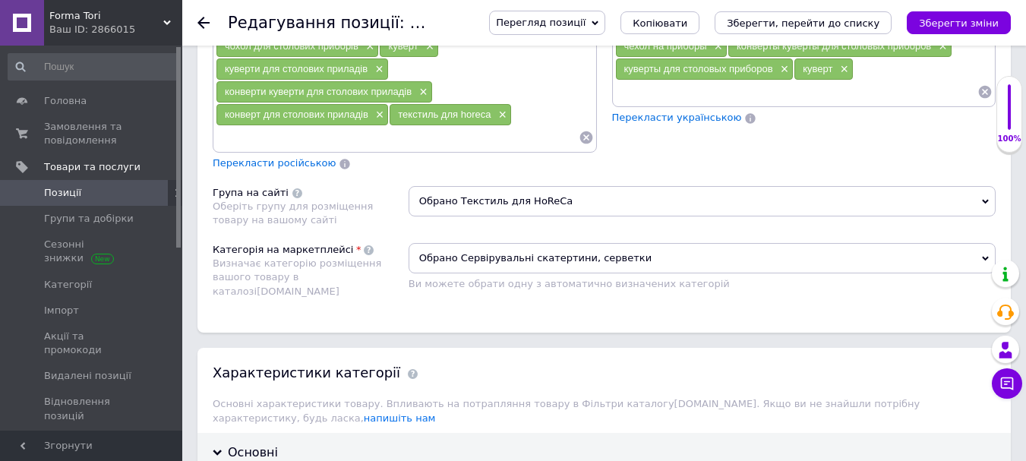
click at [213, 18] on div at bounding box center [212, 23] width 30 height 46
click at [203, 22] on use at bounding box center [203, 23] width 12 height 12
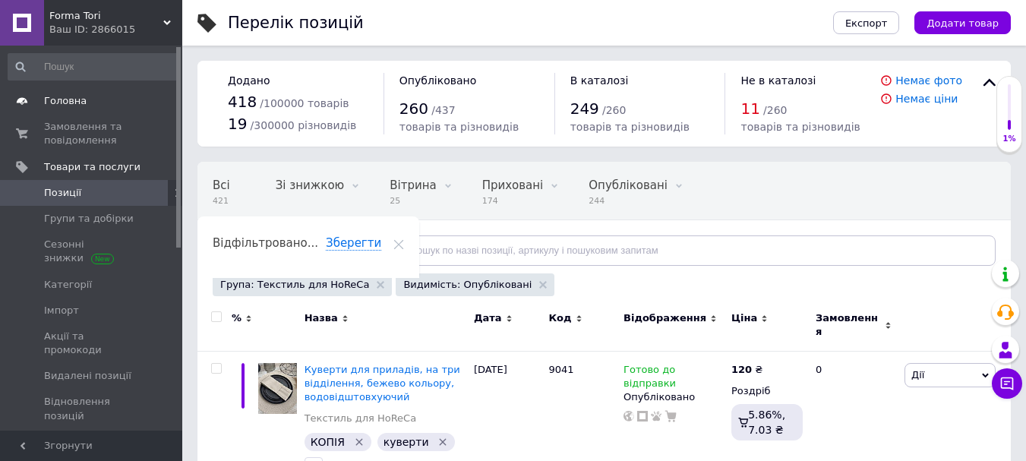
click at [71, 99] on span "Головна" at bounding box center [65, 101] width 43 height 14
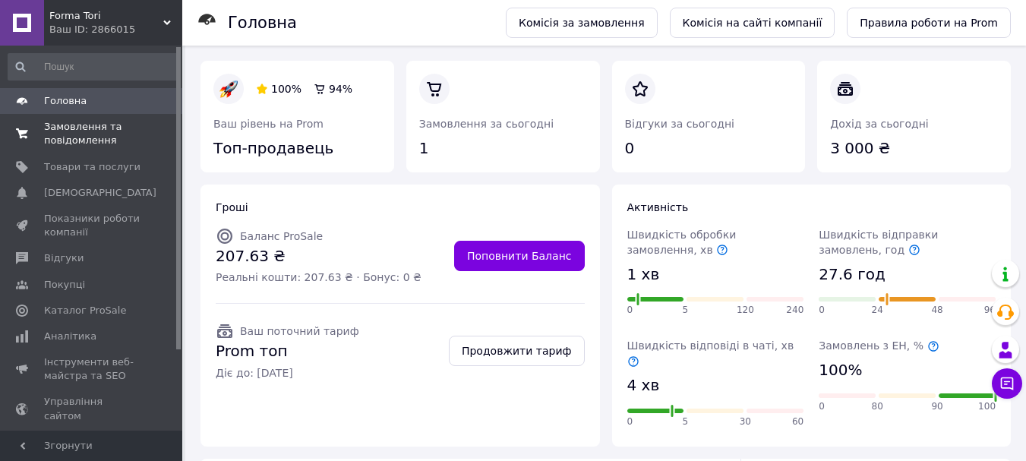
click at [109, 132] on span "Замовлення та повідомлення" at bounding box center [92, 133] width 96 height 27
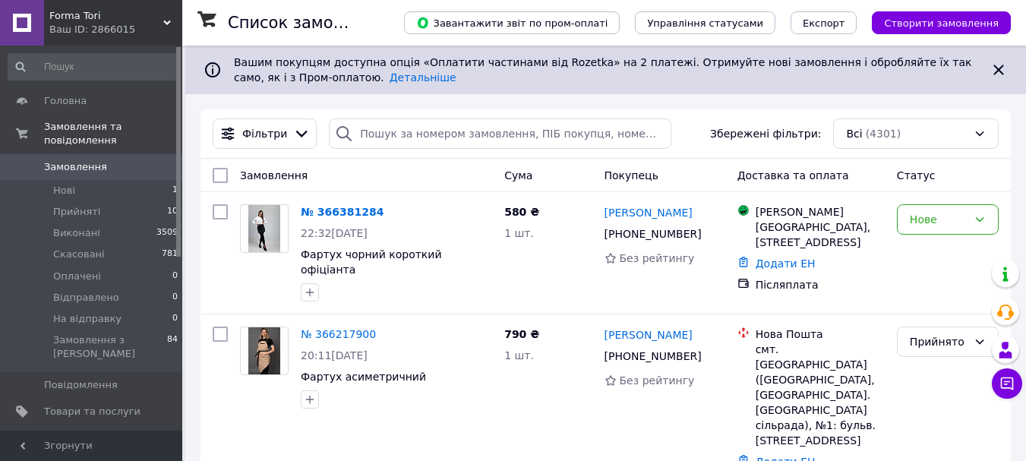
click at [332, 213] on link "№ 366381284" at bounding box center [342, 212] width 83 height 12
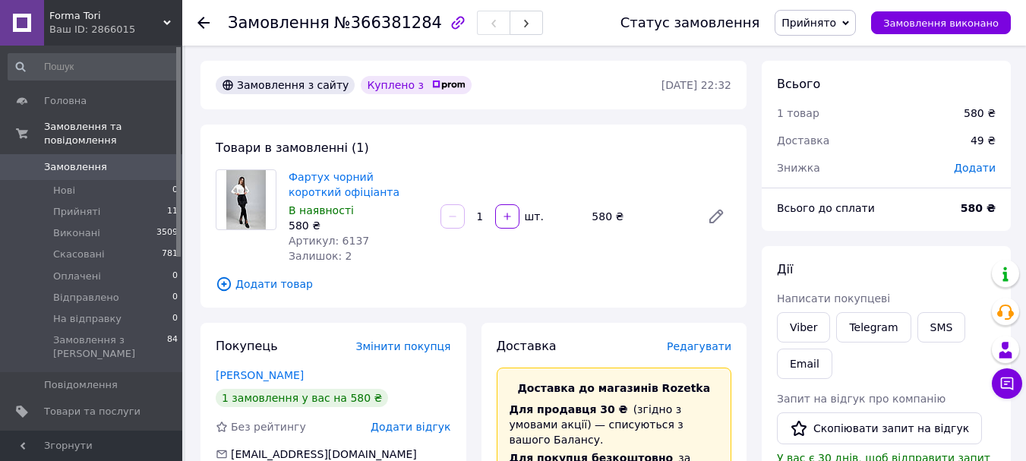
click at [206, 22] on use at bounding box center [203, 23] width 12 height 12
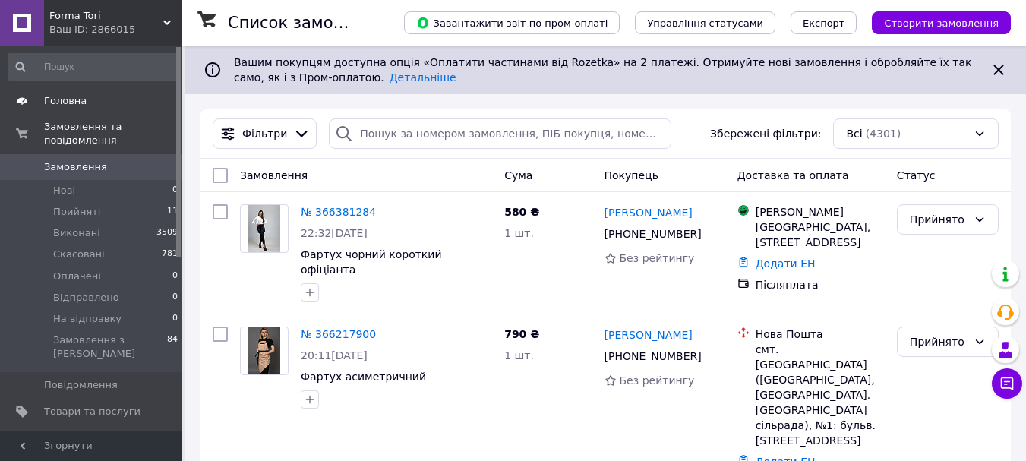
click at [76, 101] on span "Головна" at bounding box center [65, 101] width 43 height 14
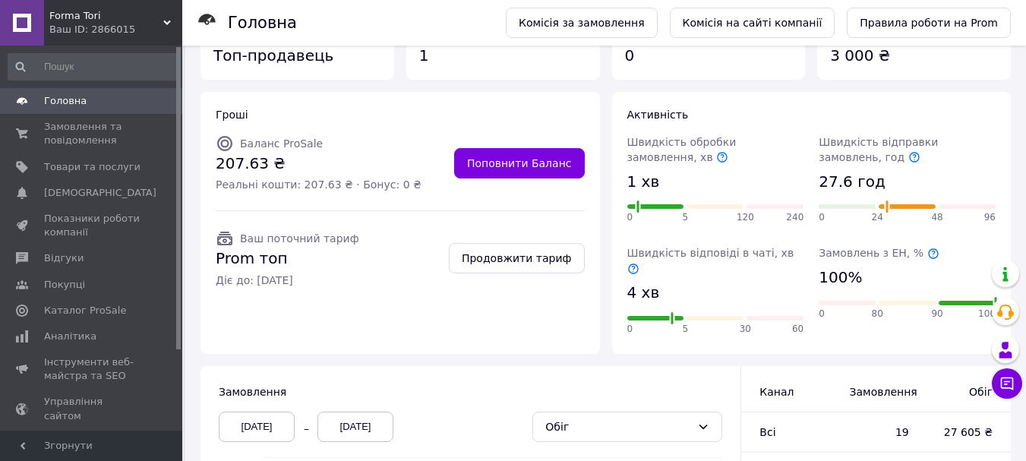
scroll to position [380, 0]
